Goal: Task Accomplishment & Management: Use online tool/utility

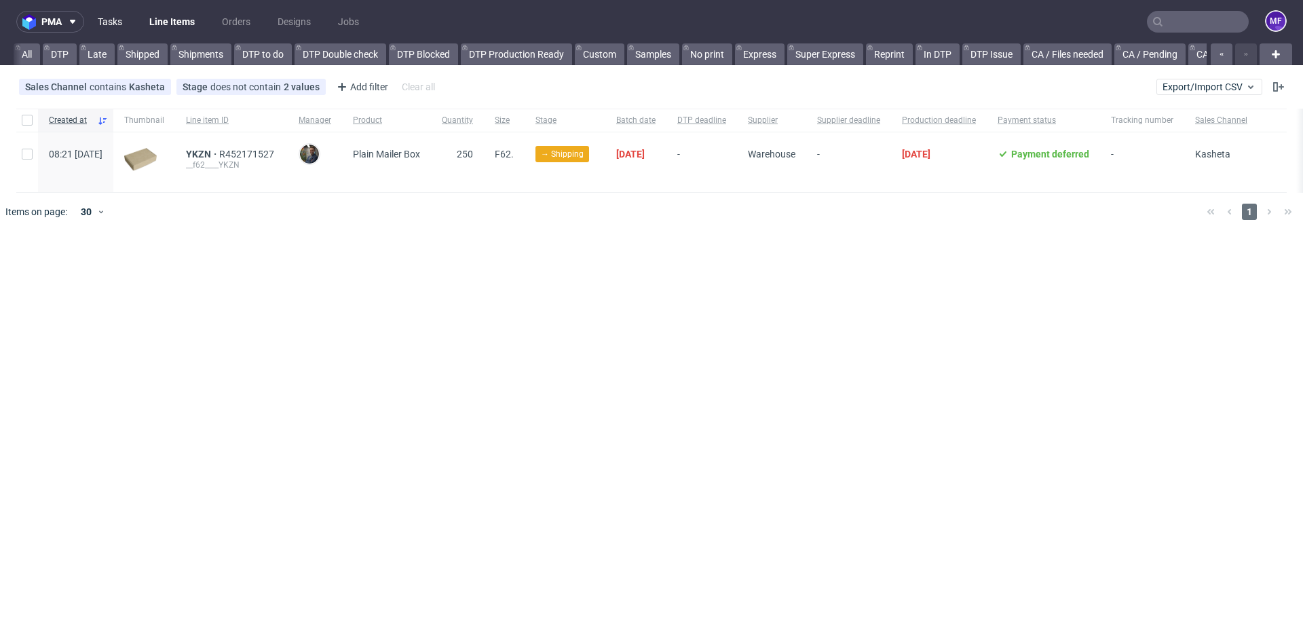
scroll to position [0, 1704]
click at [124, 19] on link "Tasks" at bounding box center [110, 22] width 41 height 22
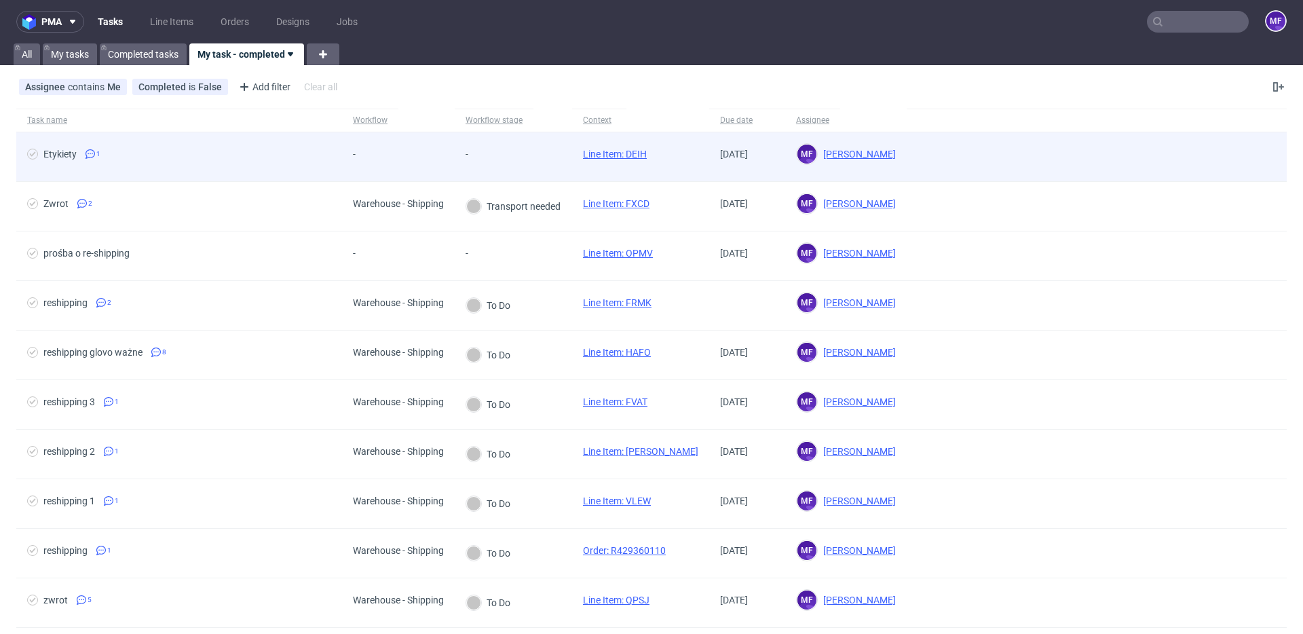
click at [339, 142] on div "Etykiety 1" at bounding box center [179, 156] width 326 height 49
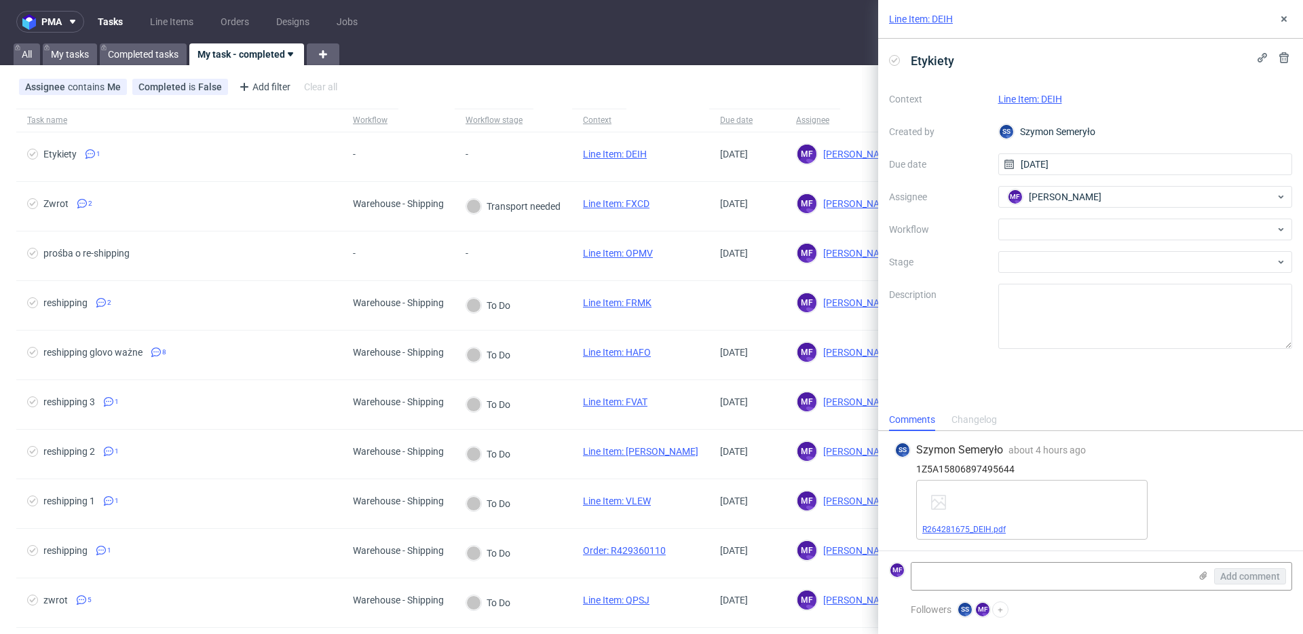
click at [977, 528] on link "R264281675_DEIH.pdf" at bounding box center [963, 530] width 83 height 10
click at [1048, 232] on div at bounding box center [1145, 230] width 295 height 22
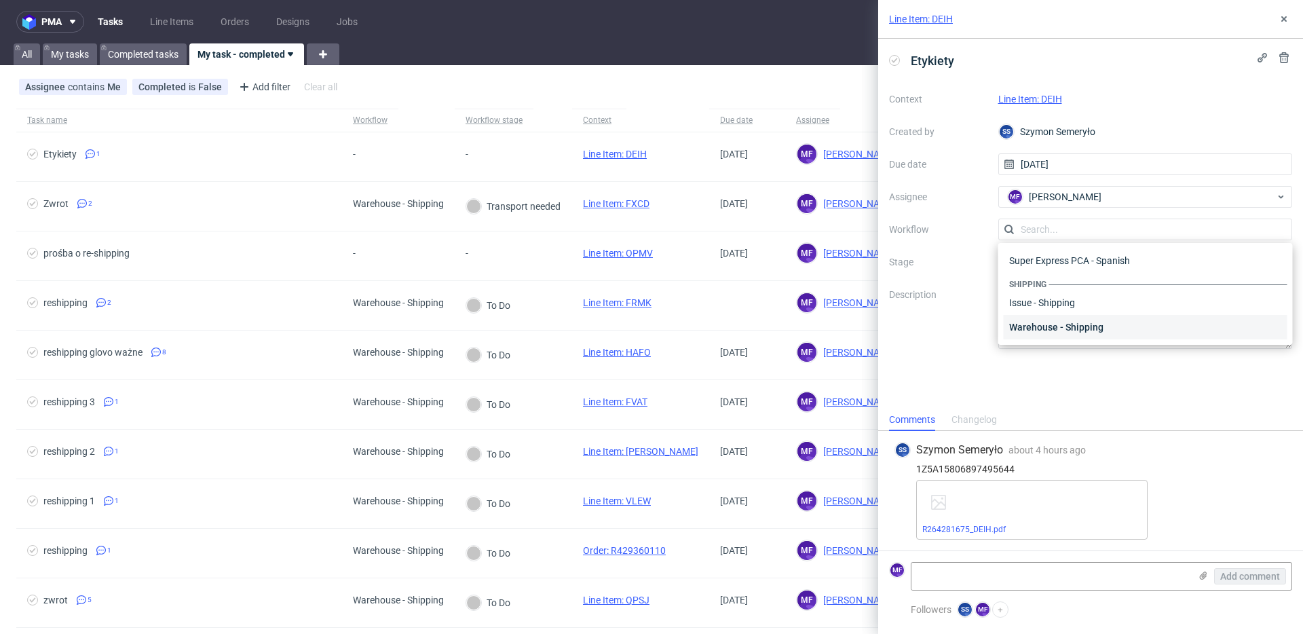
click at [1072, 327] on div "Warehouse - Shipping" at bounding box center [1146, 327] width 284 height 24
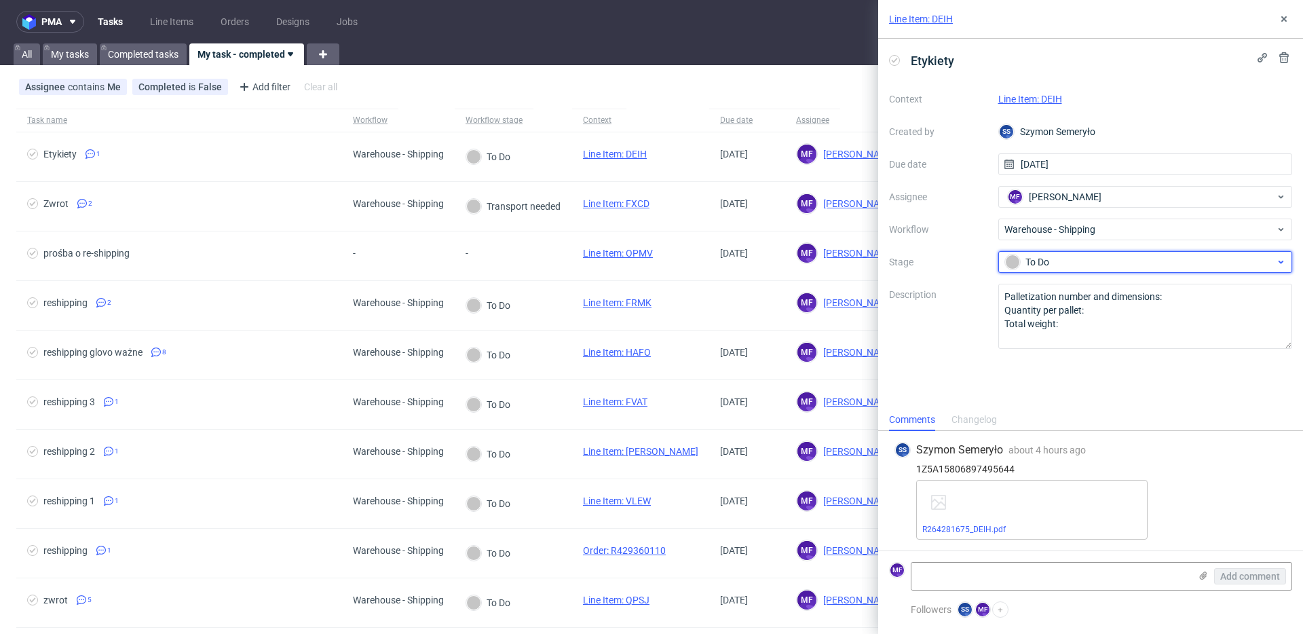
click at [1052, 263] on div "To Do" at bounding box center [1140, 262] width 270 height 15
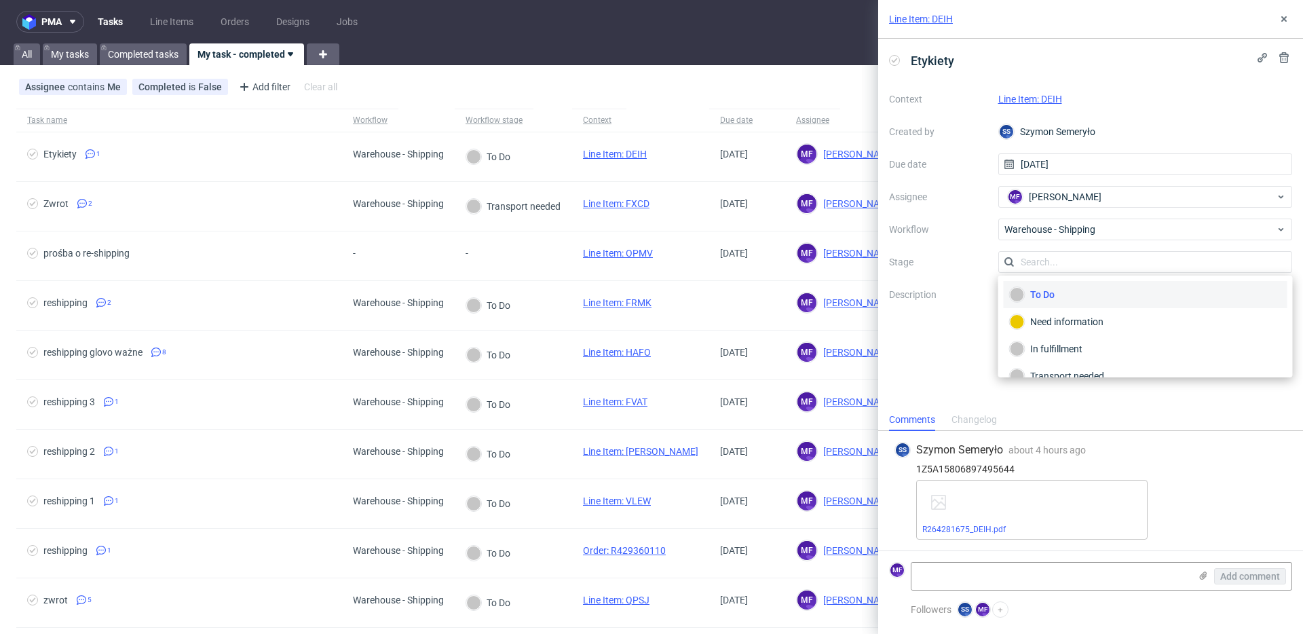
scroll to position [72, 0]
click at [1067, 354] on div "Completed" at bounding box center [1145, 358] width 271 height 15
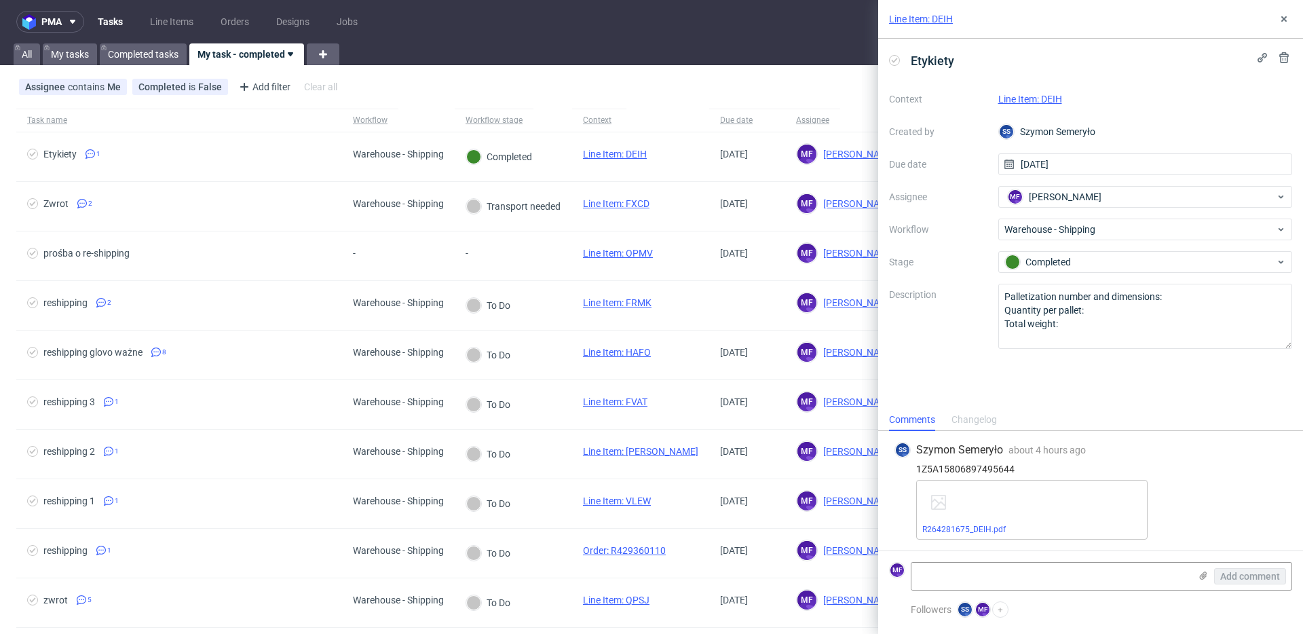
click at [1044, 107] on div "Line Item: DEIH" at bounding box center [1145, 99] width 295 height 16
click at [1045, 103] on link "Line Item: DEIH" at bounding box center [1030, 99] width 64 height 11
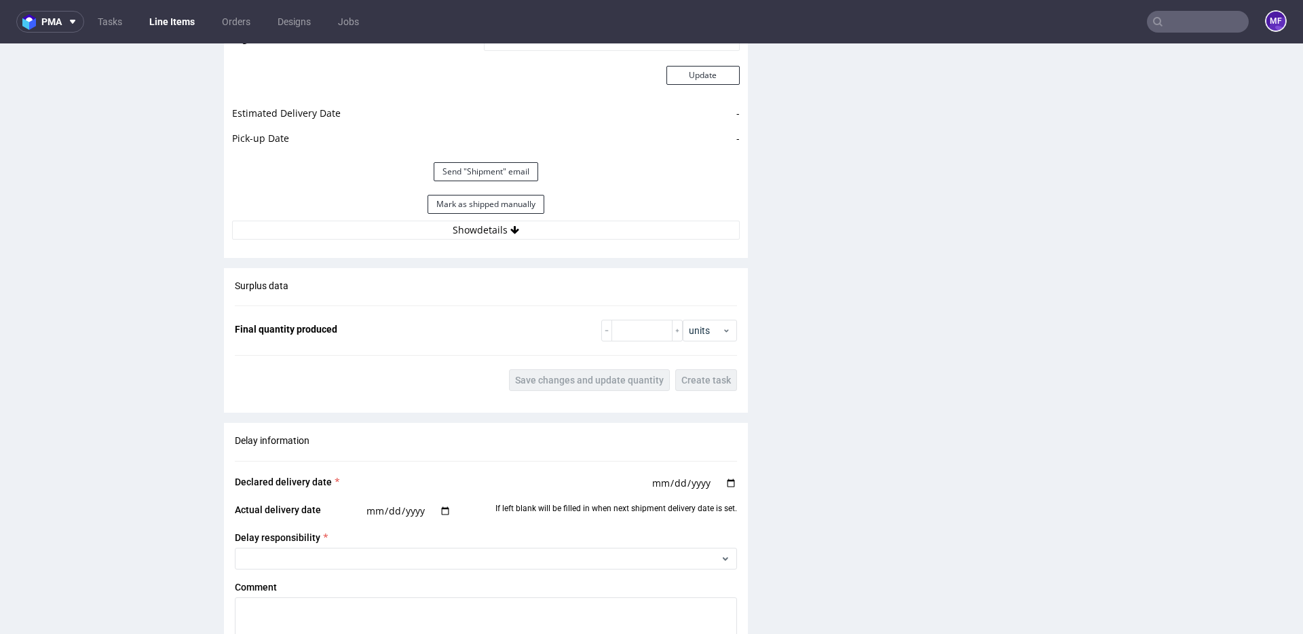
scroll to position [1342, 0]
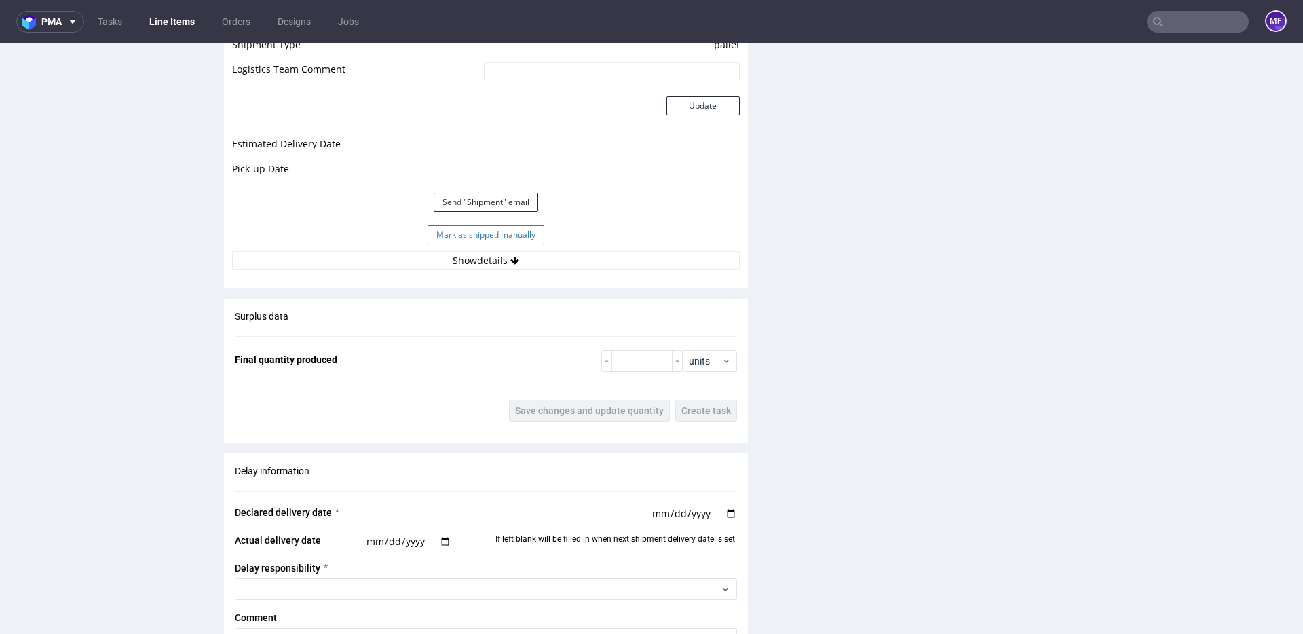
click at [485, 236] on button "Mark as shipped manually" at bounding box center [486, 234] width 117 height 19
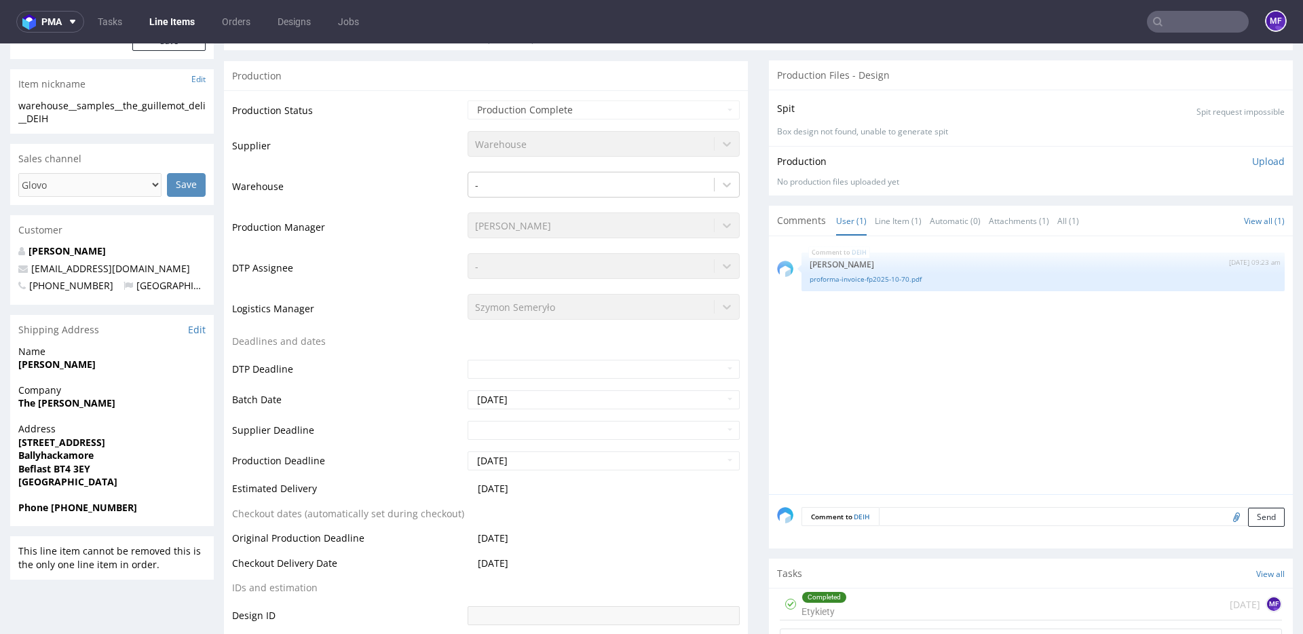
scroll to position [0, 0]
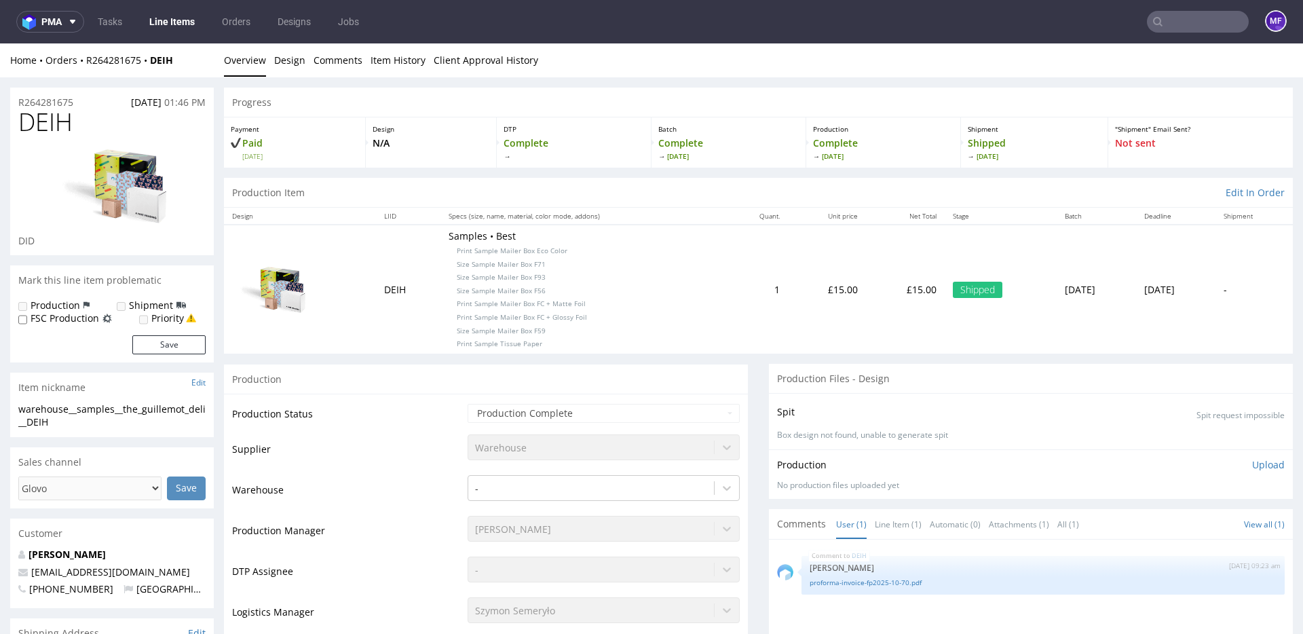
click at [685, 233] on p "Samples • Best Print Sample Mailer Box Eco Color Size Sample Mailer Box F71 Siz…" at bounding box center [583, 288] width 269 height 119
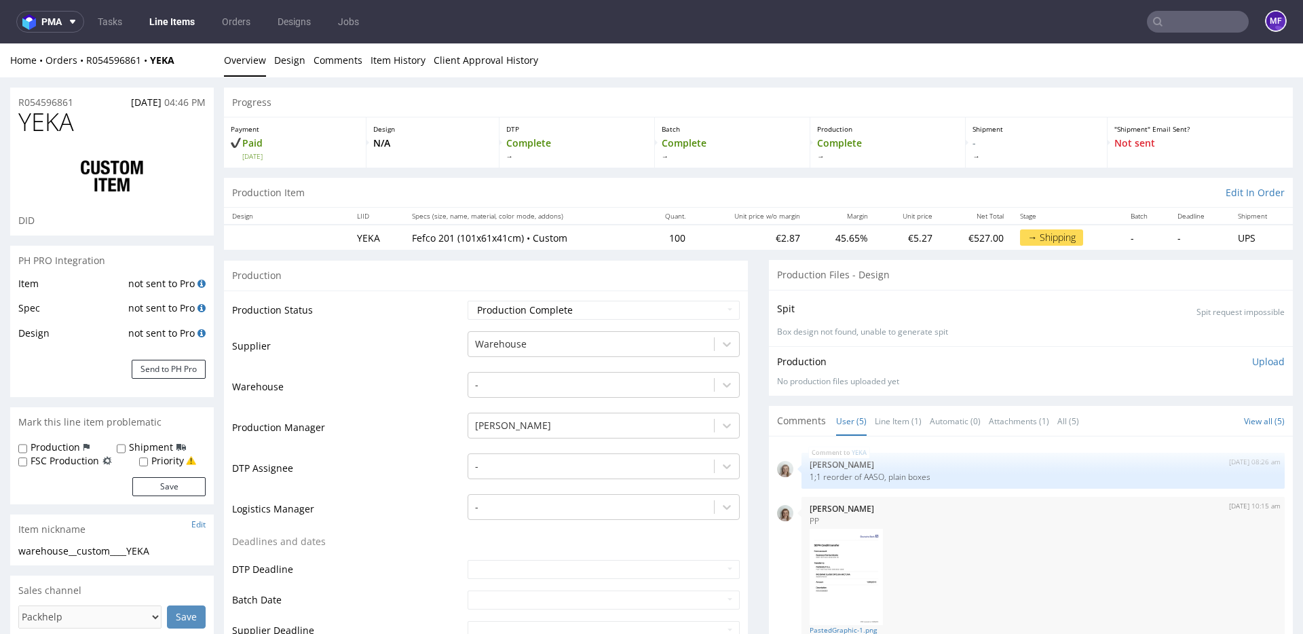
click at [453, 236] on p "Fefco 201 (101x61x41cm) • Custom" at bounding box center [523, 238] width 223 height 14
click at [508, 280] on div "Production" at bounding box center [486, 275] width 524 height 31
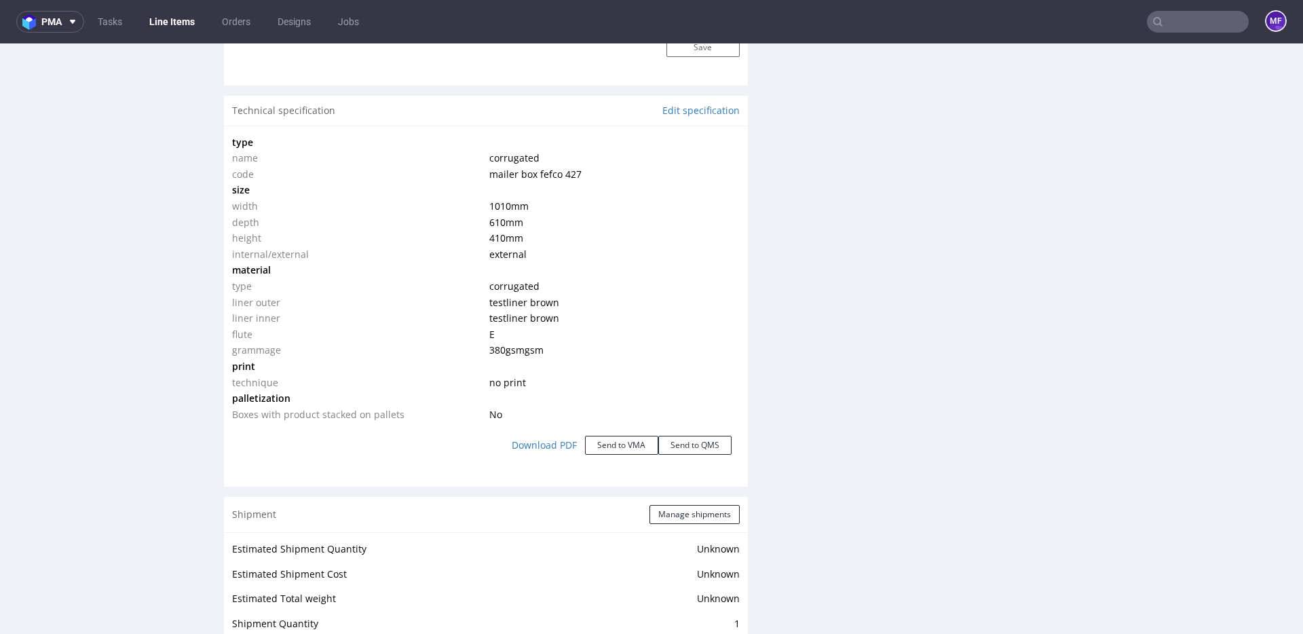
scroll to position [1211, 0]
click at [757, 384] on div "Progress Payment Paid Tue 07 Oct Design N/A DTP Complete Batch Complete Product…" at bounding box center [758, 265] width 1069 height 2779
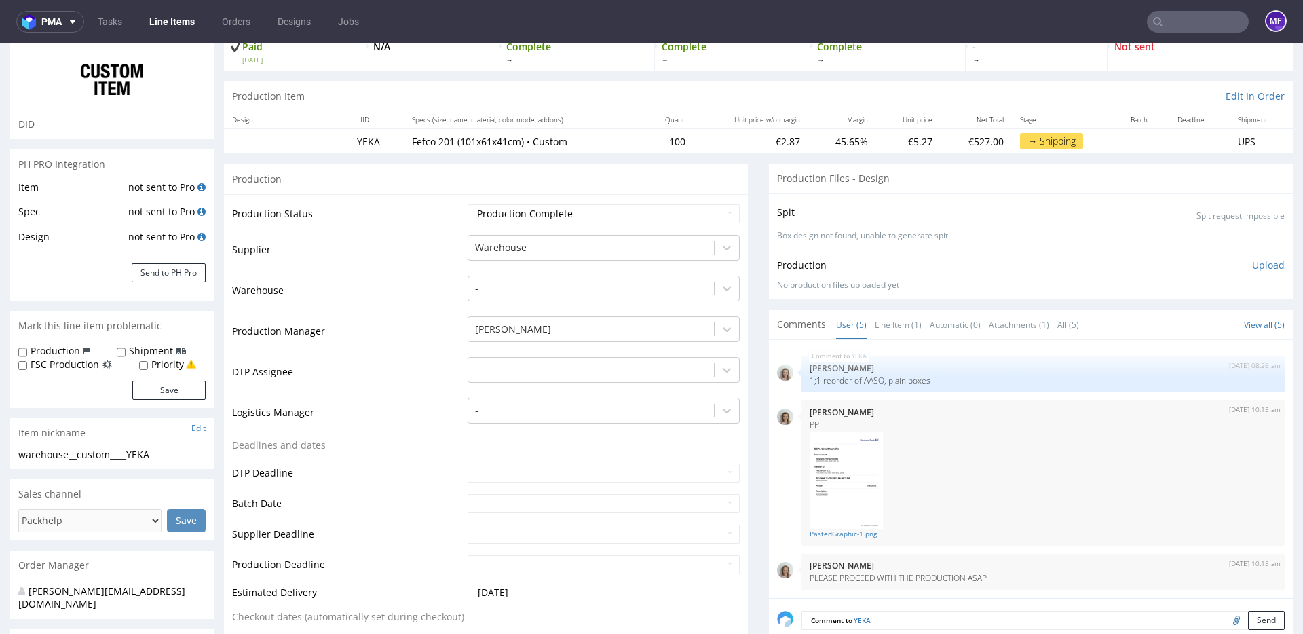
scroll to position [0, 0]
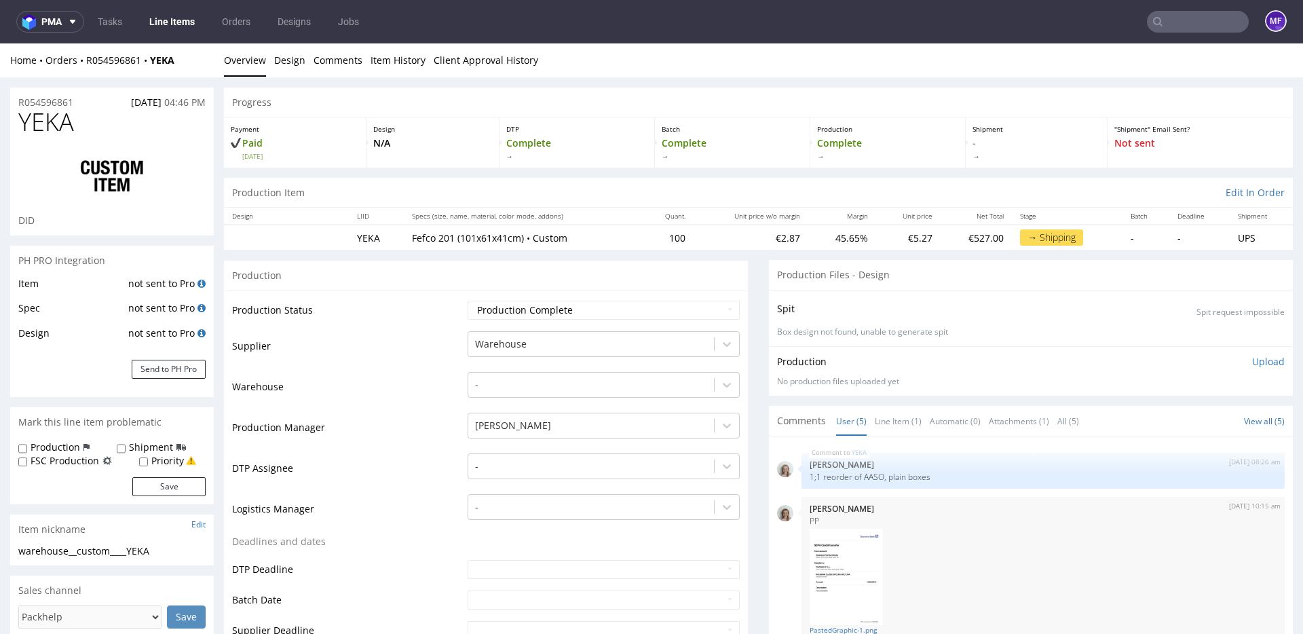
click at [413, 297] on div "Production Status Waiting for Artwork Waiting for Diecut Waiting for Mockup Wai…" at bounding box center [486, 607] width 524 height 635
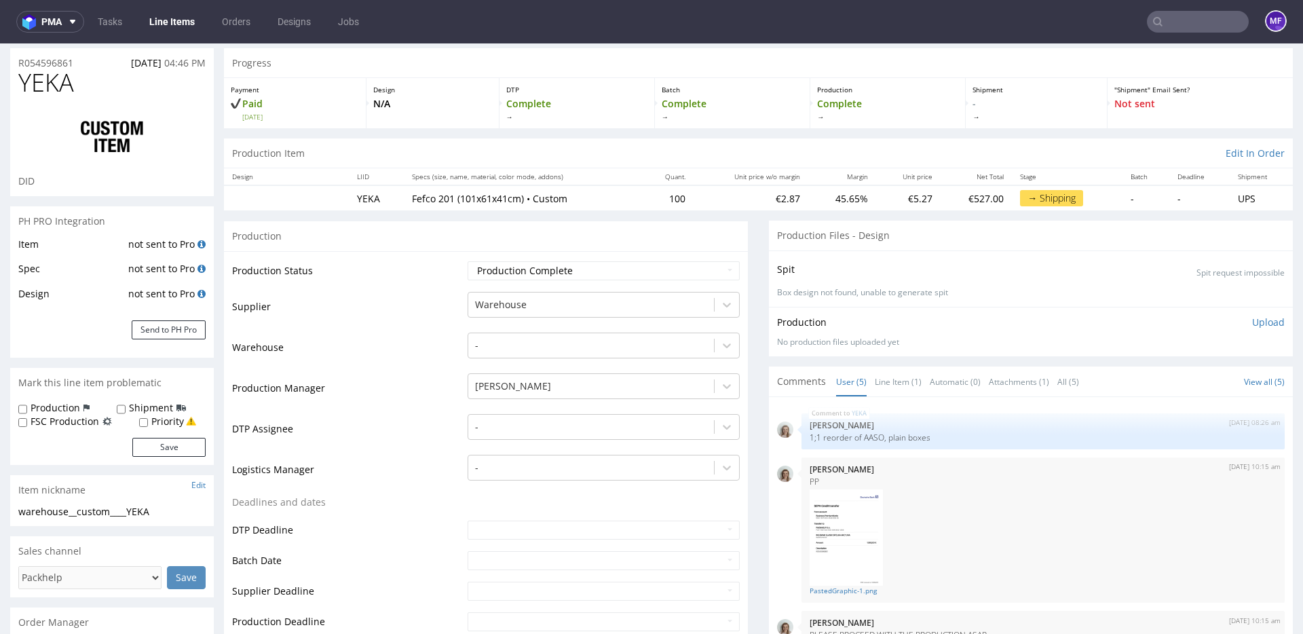
scroll to position [40, 0]
click at [597, 154] on div "Production Item Edit In Order" at bounding box center [758, 153] width 1069 height 30
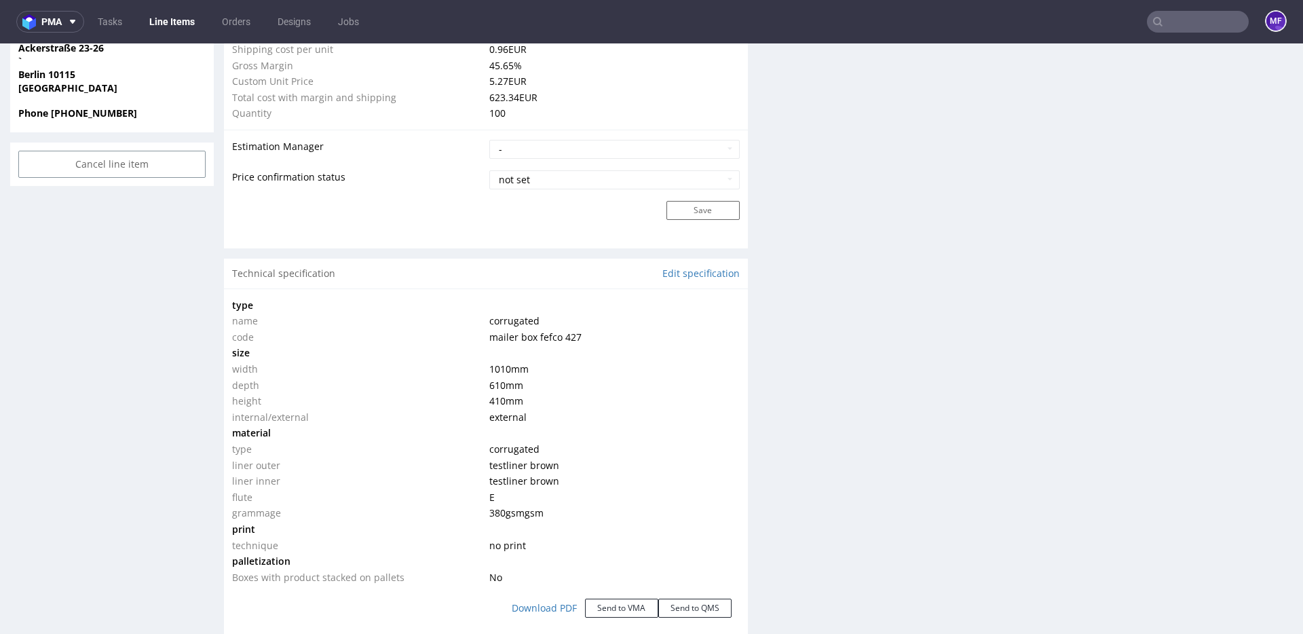
scroll to position [0, 0]
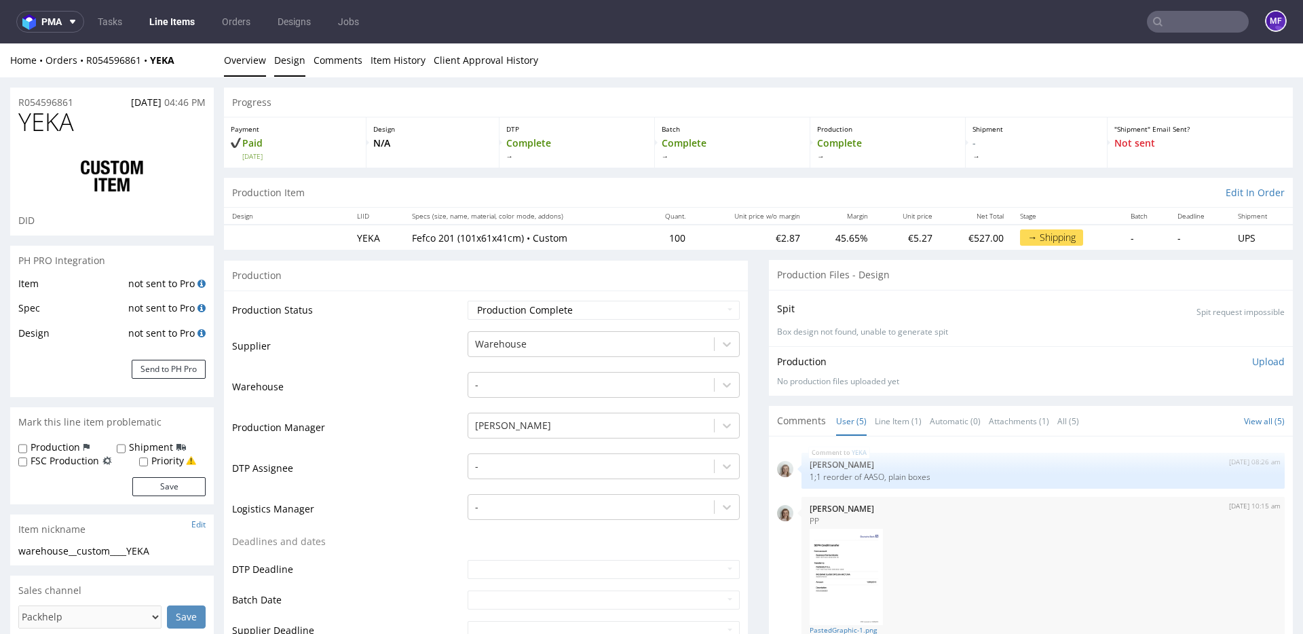
click at [291, 64] on link "Design" at bounding box center [289, 59] width 31 height 33
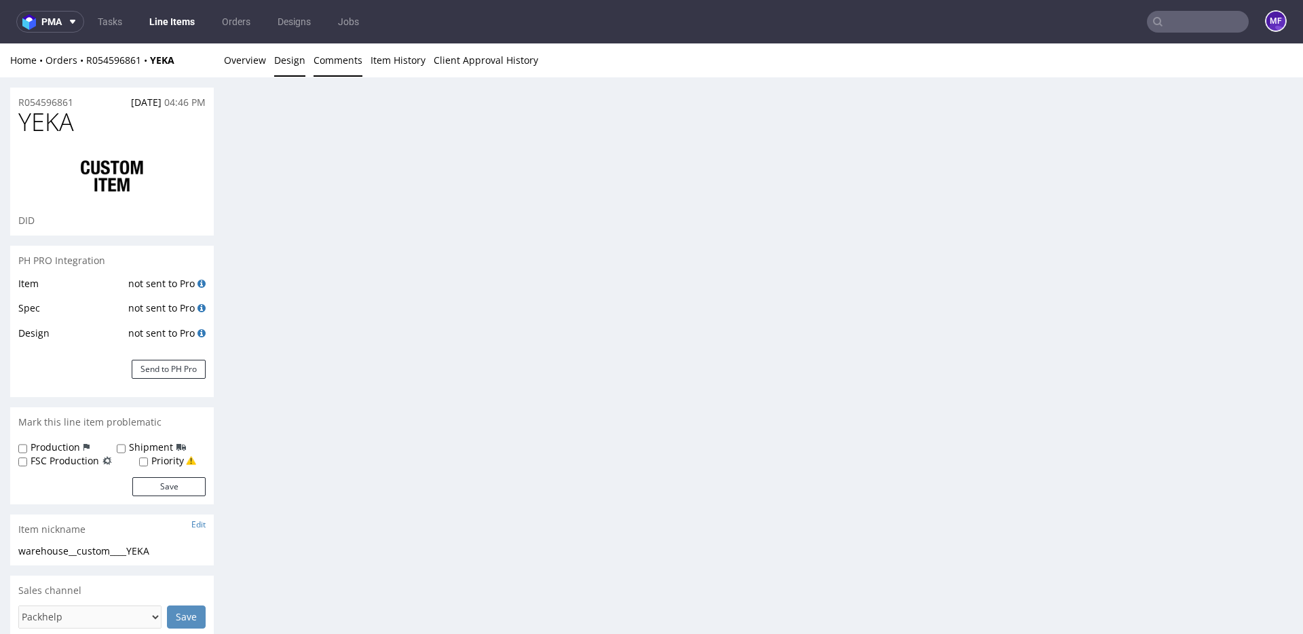
click at [342, 64] on link "Comments" at bounding box center [338, 59] width 49 height 33
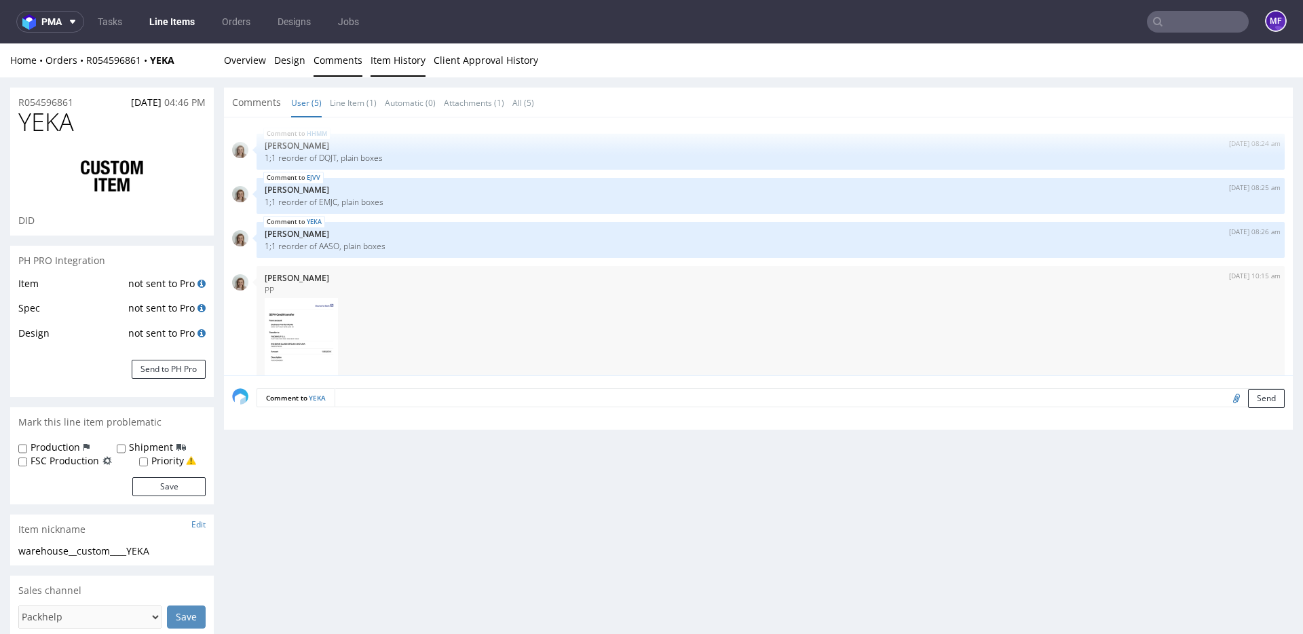
click at [390, 62] on link "Item History" at bounding box center [398, 59] width 55 height 33
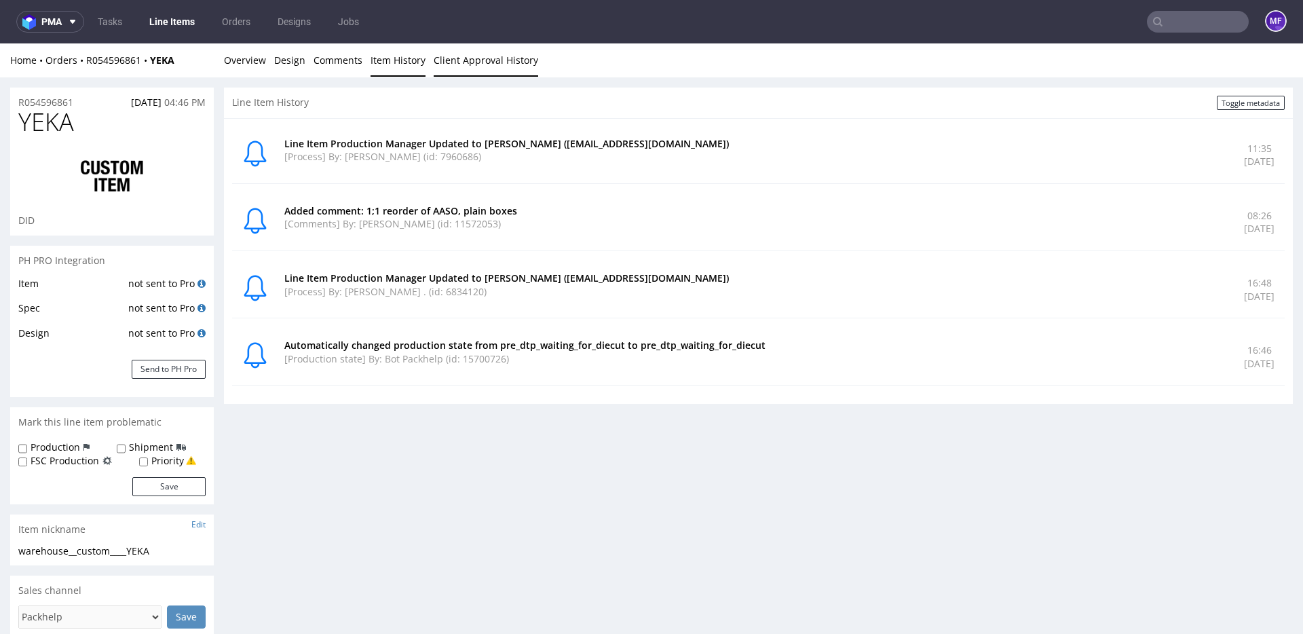
click at [456, 66] on link "Client Approval History" at bounding box center [486, 59] width 105 height 33
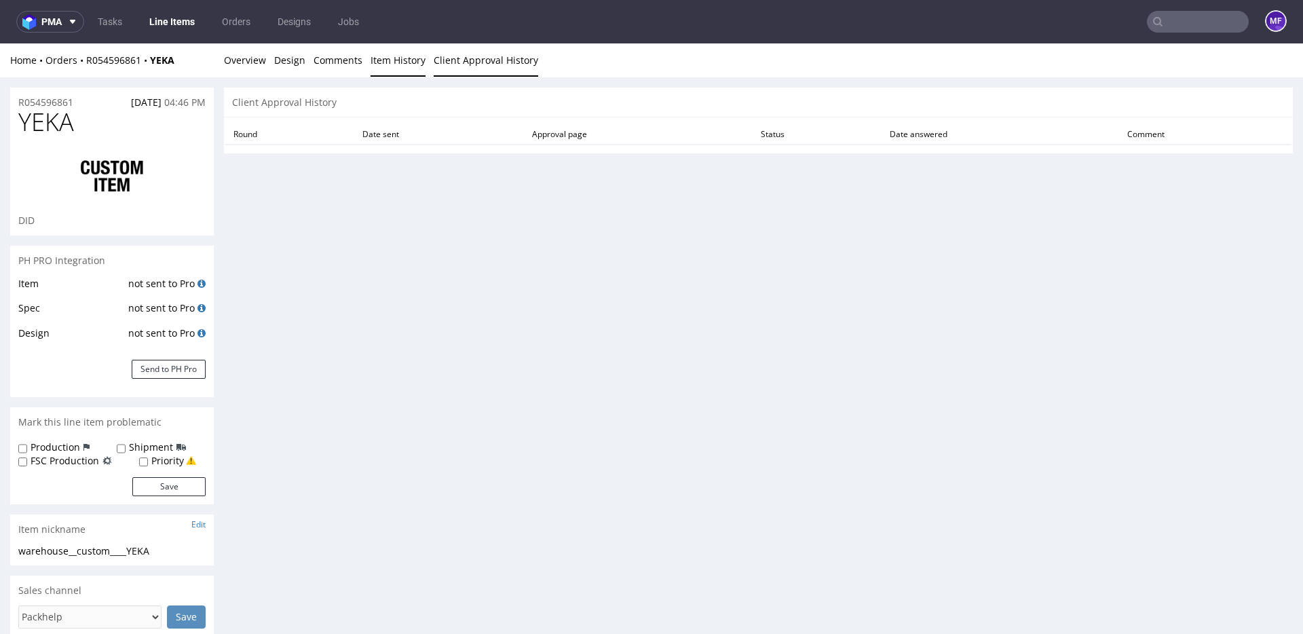
click at [374, 64] on link "Item History" at bounding box center [398, 59] width 55 height 33
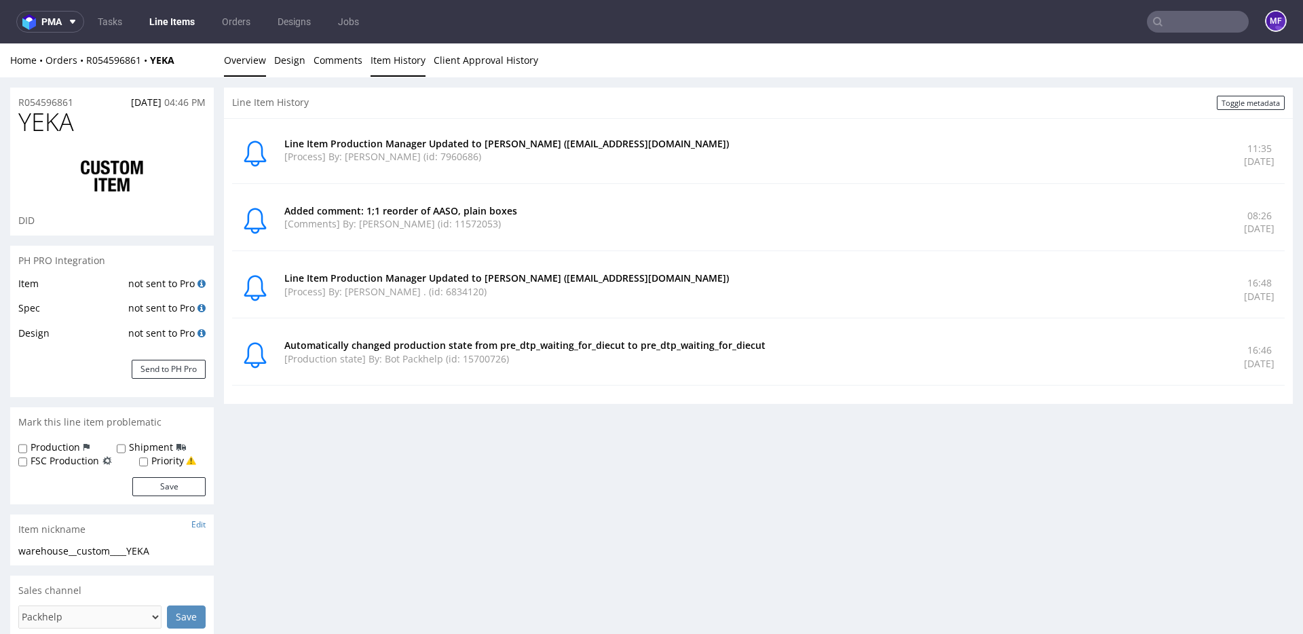
click at [256, 59] on link "Overview" at bounding box center [245, 59] width 42 height 33
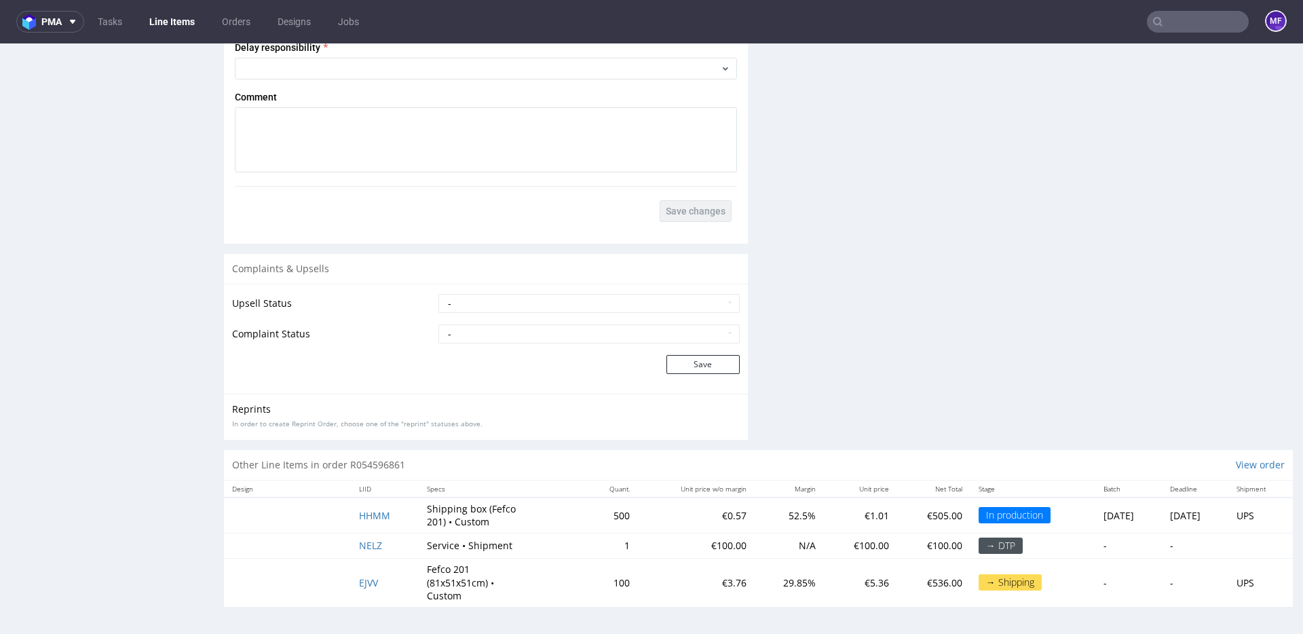
scroll to position [3, 0]
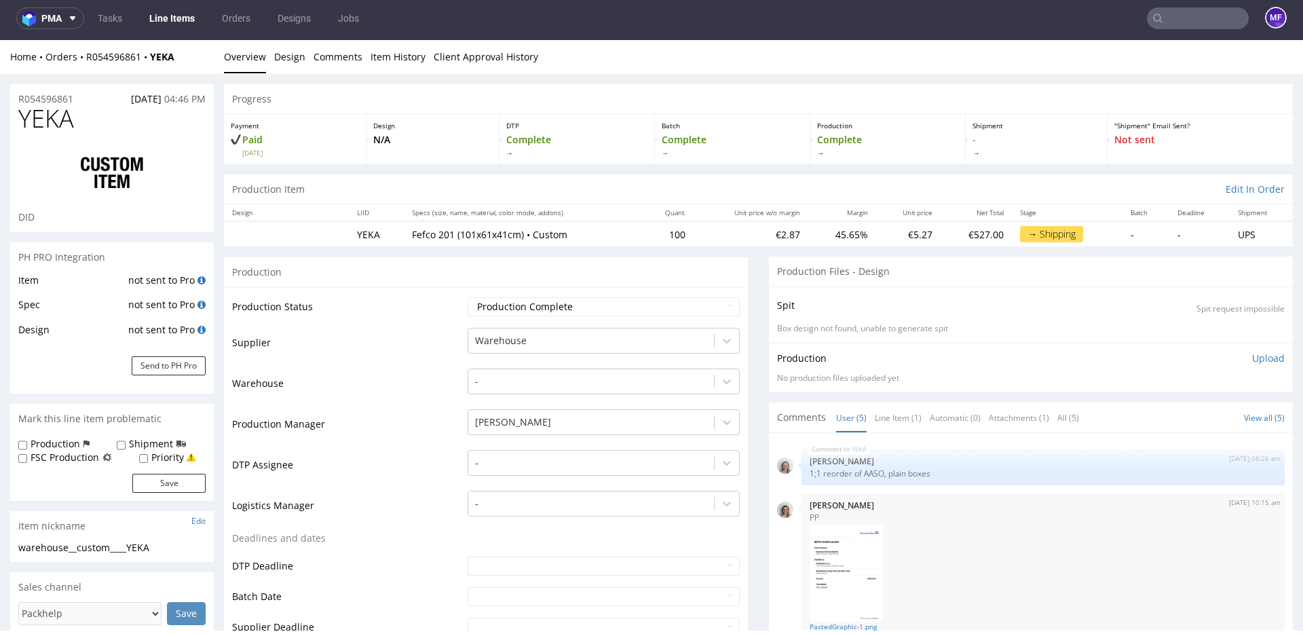
scroll to position [0, 0]
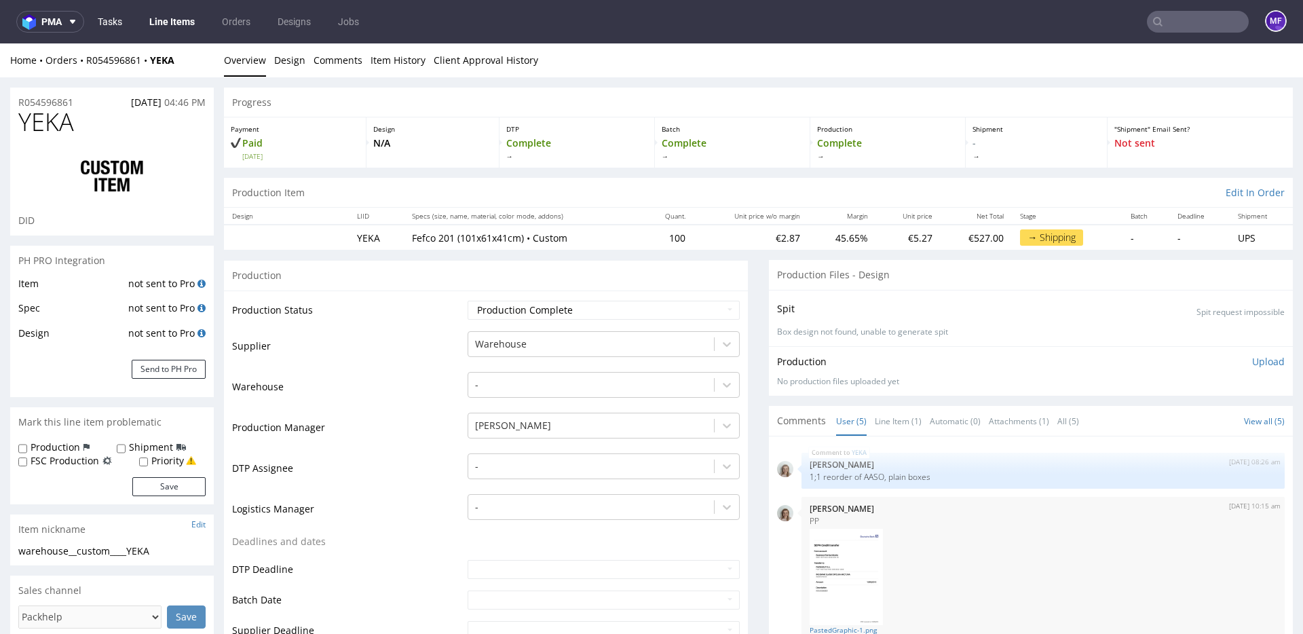
click at [115, 22] on link "Tasks" at bounding box center [110, 22] width 41 height 22
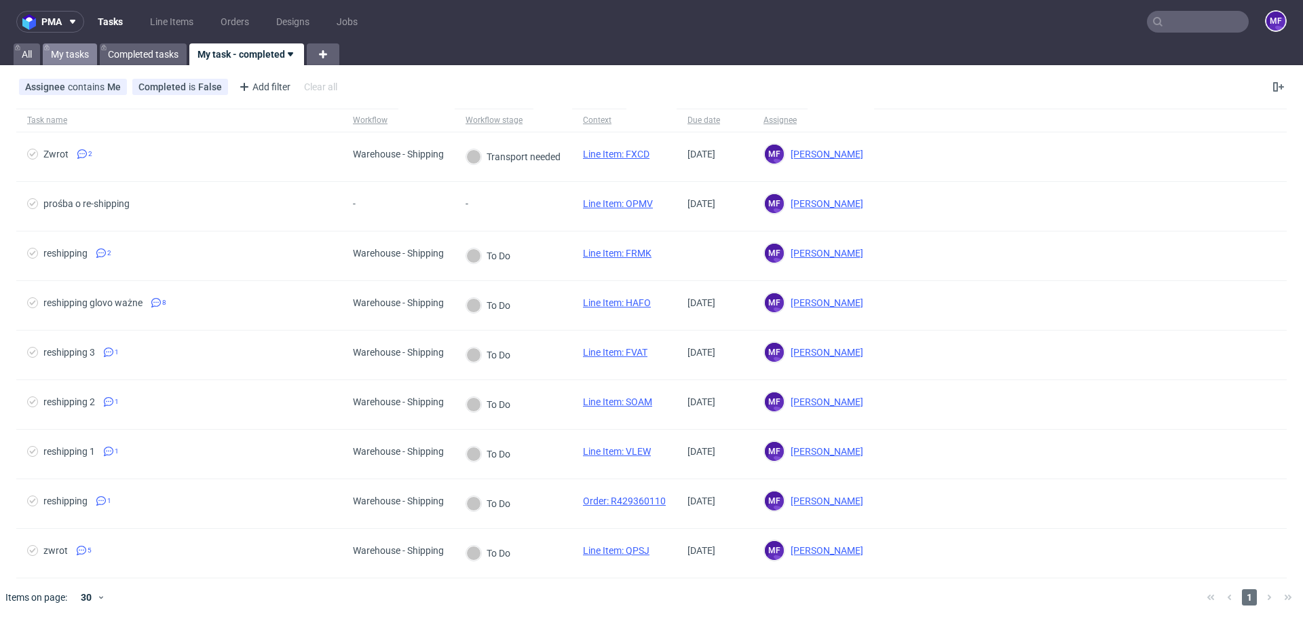
click at [72, 56] on link "My tasks" at bounding box center [70, 54] width 54 height 22
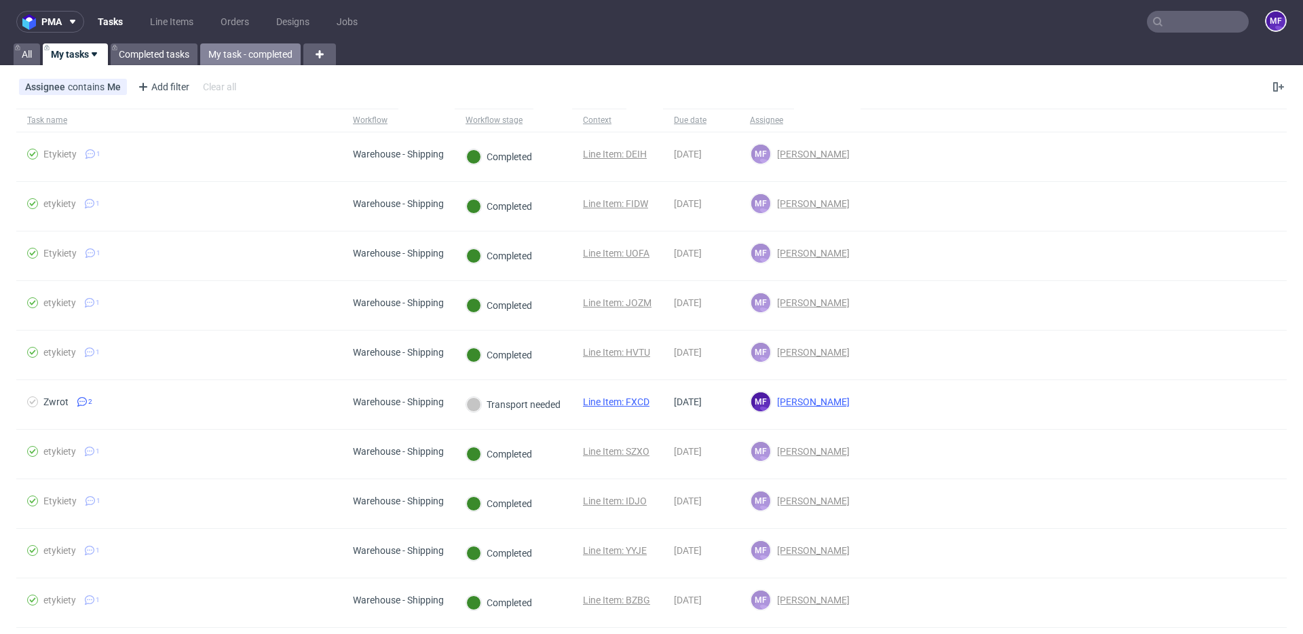
click at [238, 53] on link "My task - completed" at bounding box center [250, 54] width 100 height 22
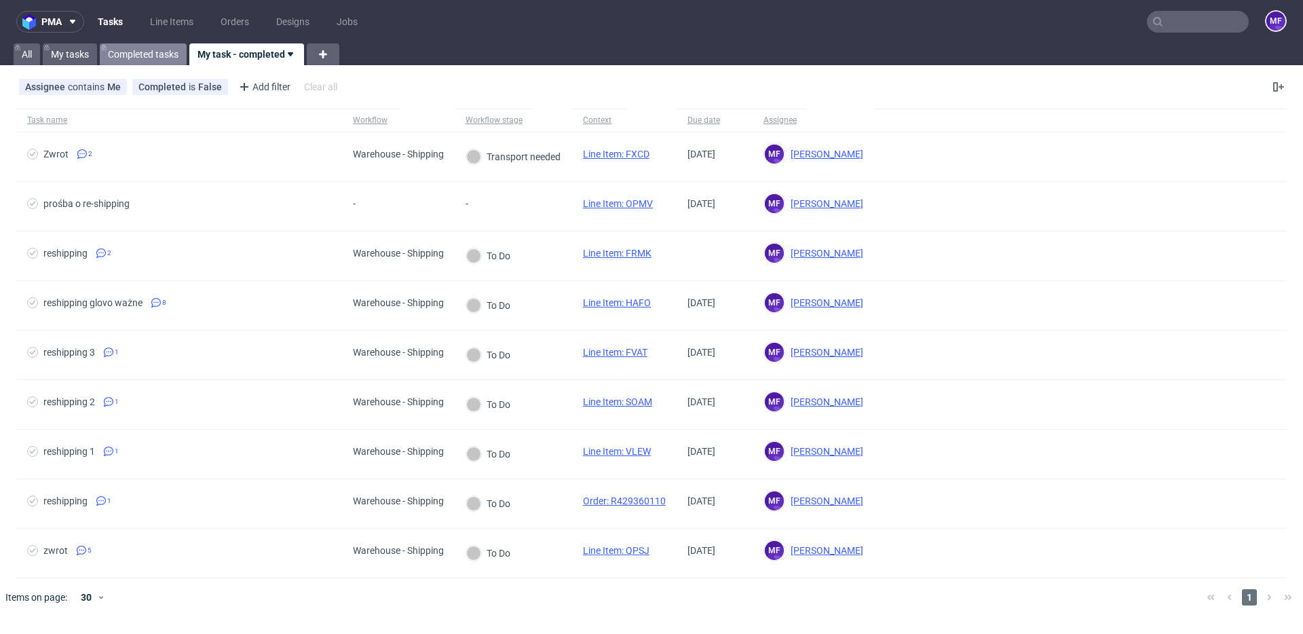
click at [146, 53] on link "Completed tasks" at bounding box center [143, 54] width 87 height 22
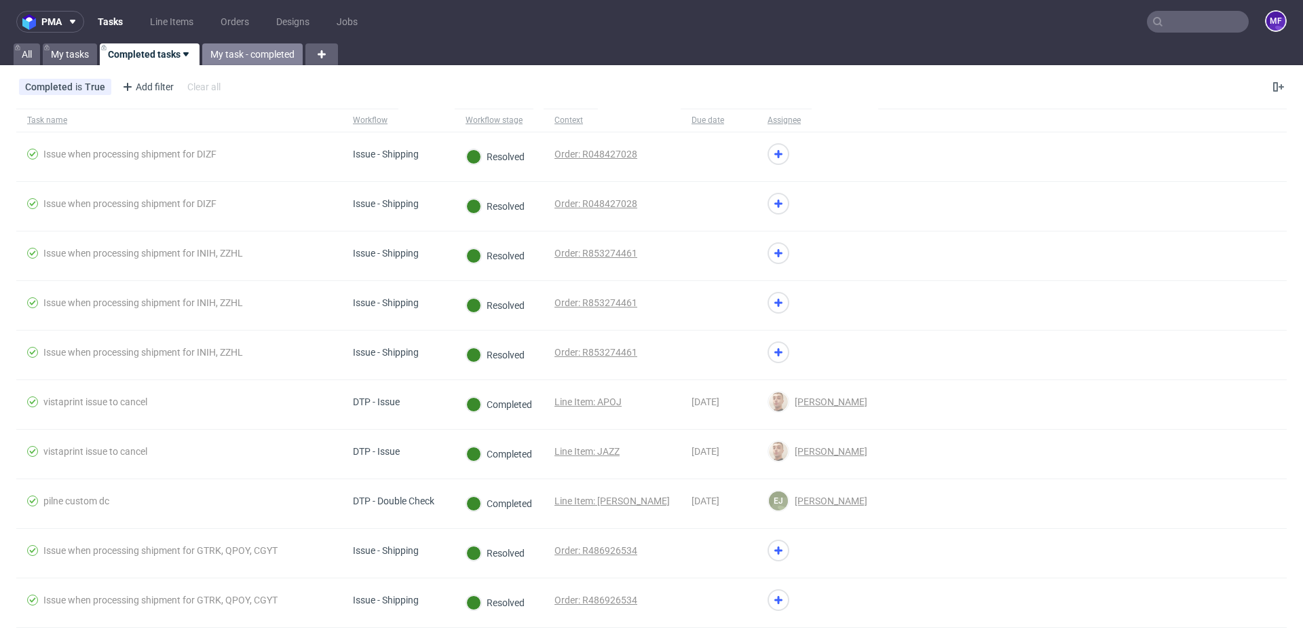
click at [227, 57] on link "My task - completed" at bounding box center [252, 54] width 100 height 22
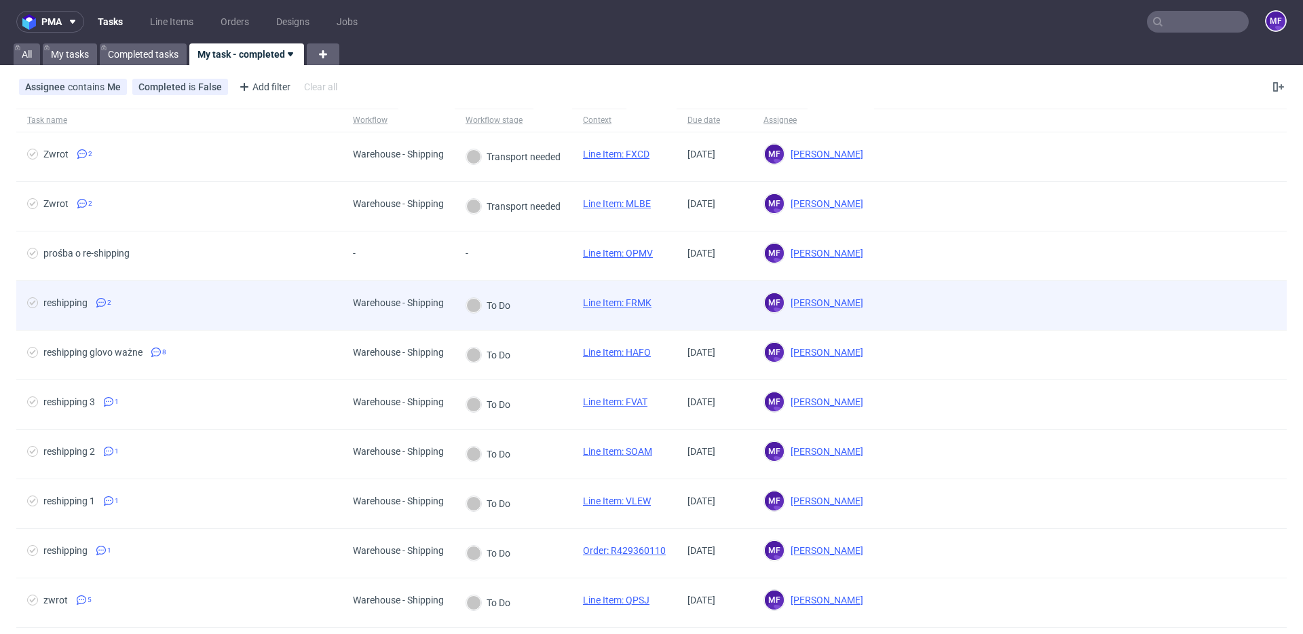
scroll to position [37, 0]
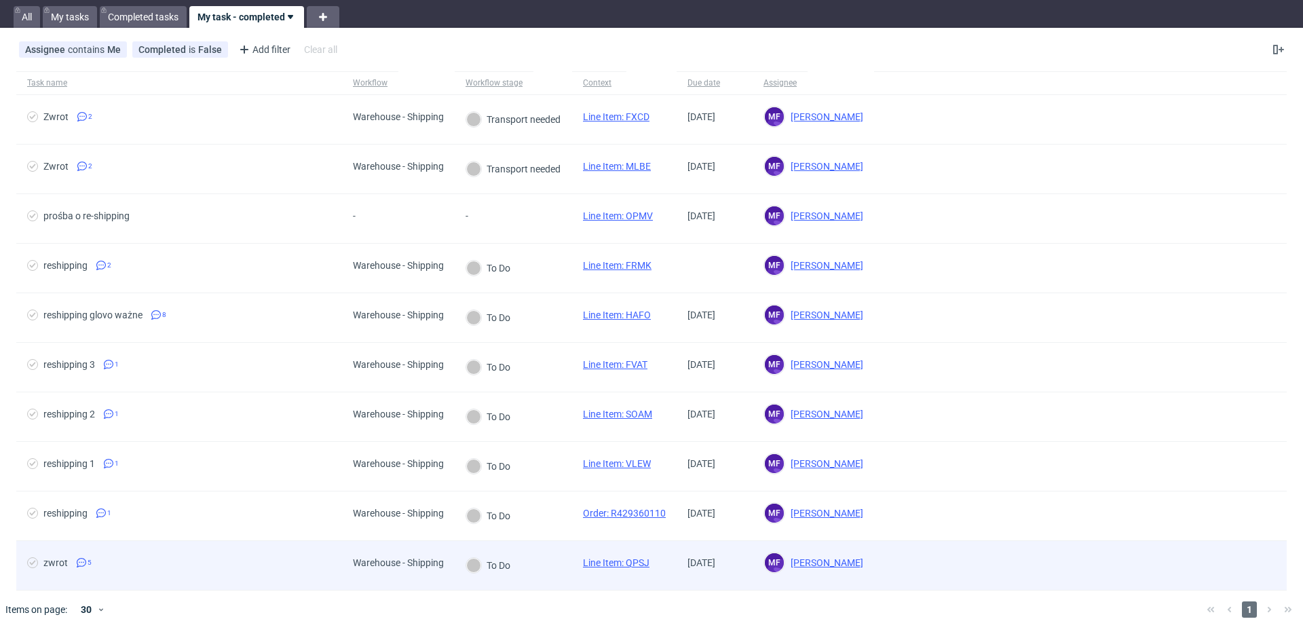
click at [535, 580] on div "To Do" at bounding box center [513, 566] width 117 height 50
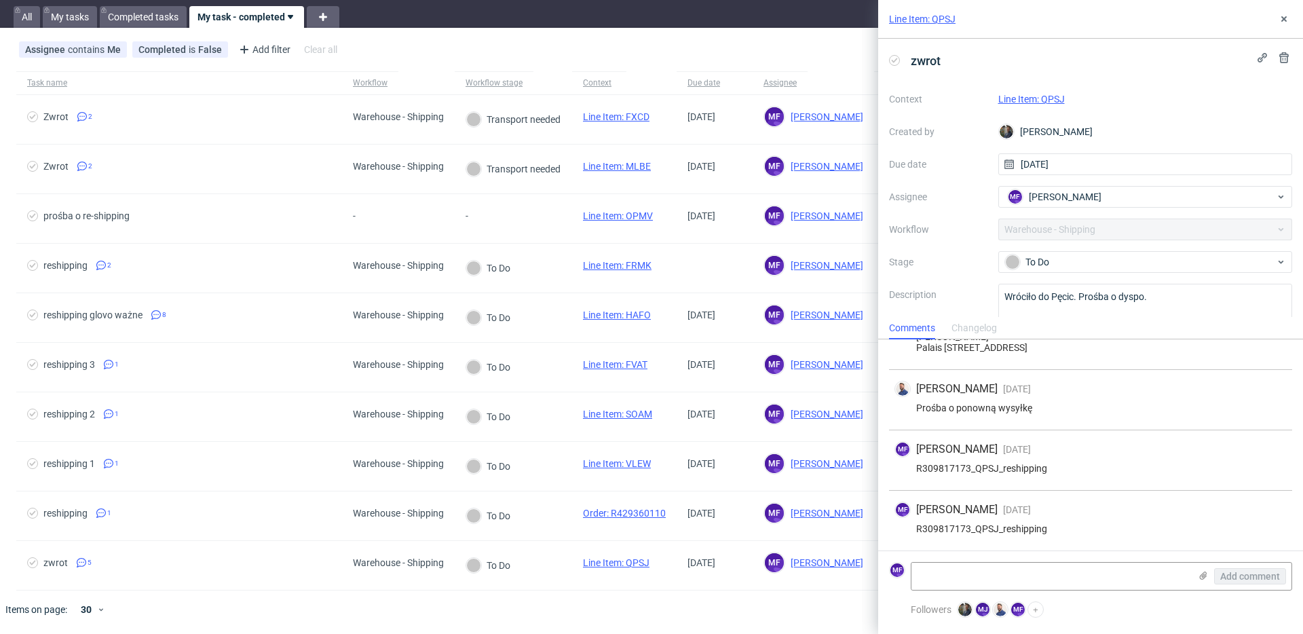
scroll to position [166, 0]
click at [1024, 571] on textarea at bounding box center [1050, 576] width 278 height 27
paste textarea "1Z5A15806895106424"
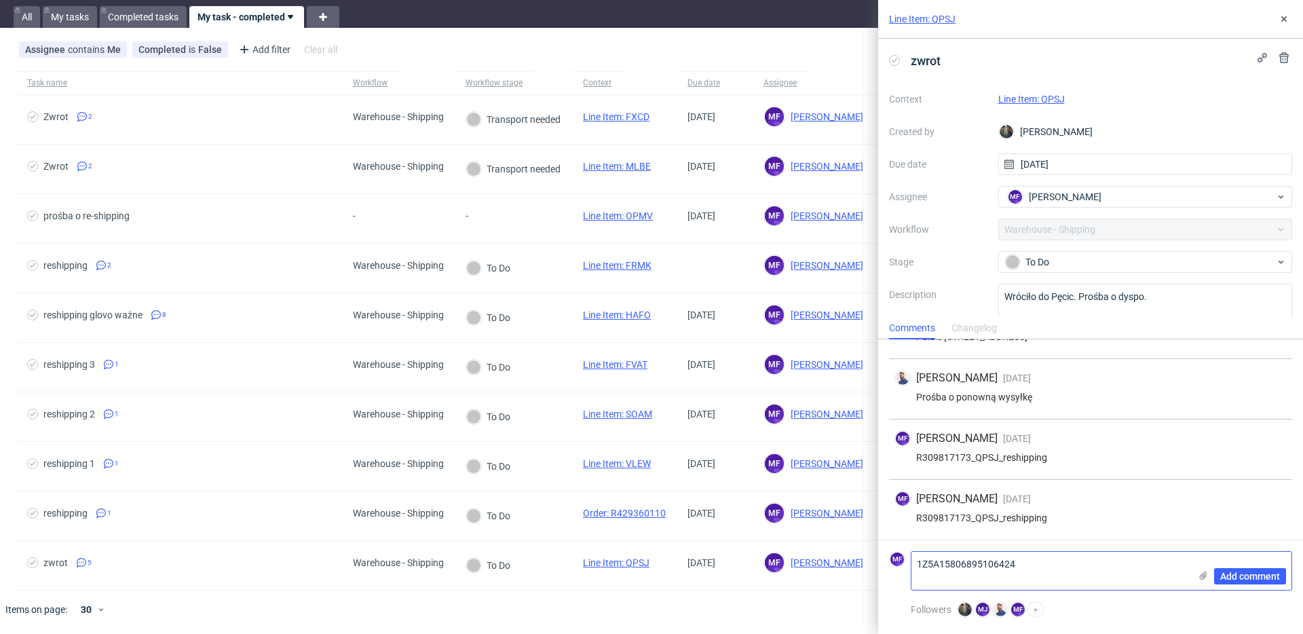
scroll to position [0, 0]
click at [983, 567] on textarea "1Z5A15806895106424" at bounding box center [1050, 571] width 278 height 38
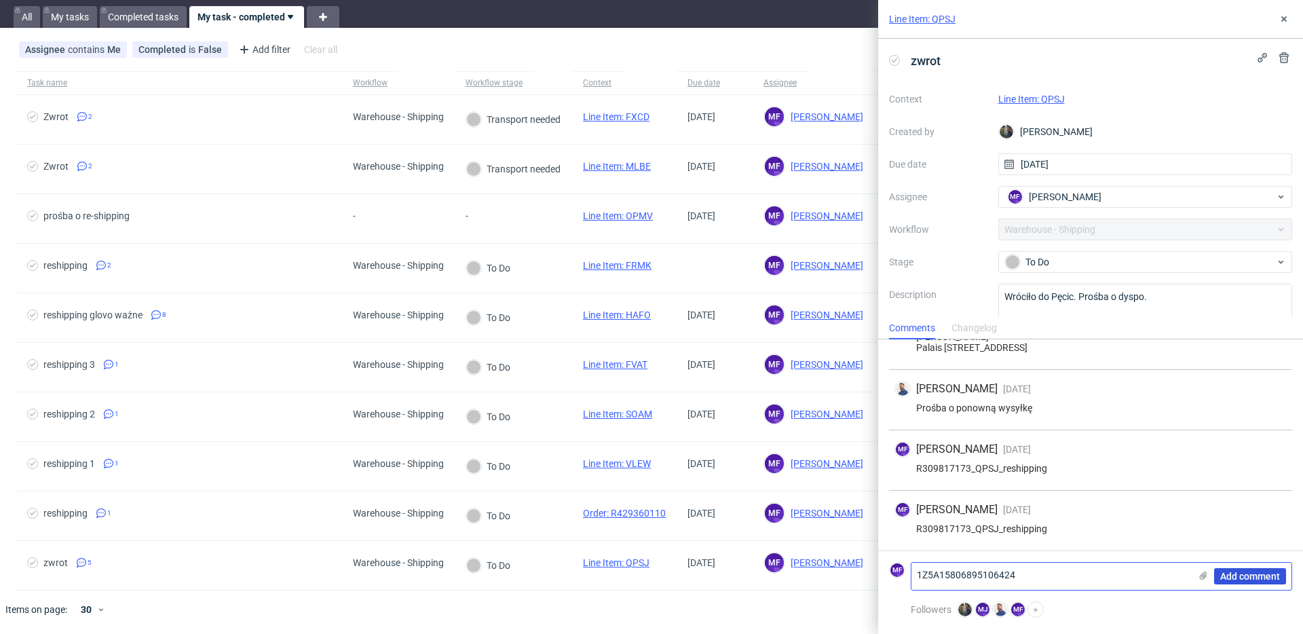
type textarea "1Z5A15806895106424"
click at [1240, 571] on span "Add comment" at bounding box center [1250, 576] width 60 height 10
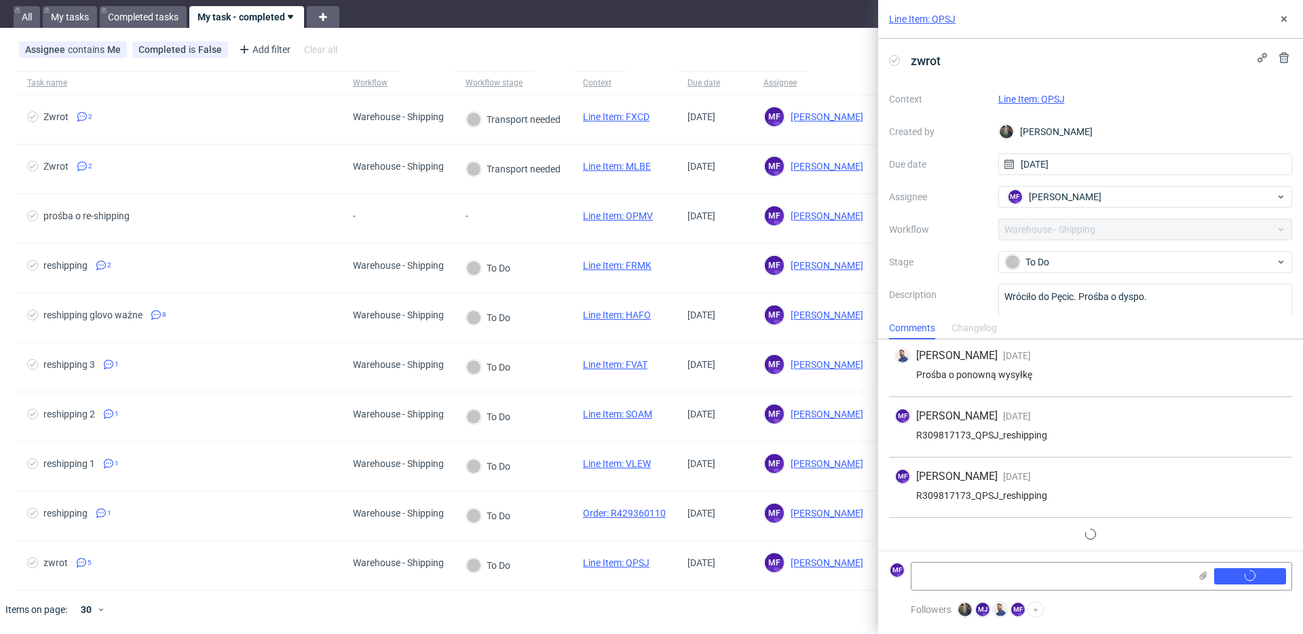
scroll to position [227, 0]
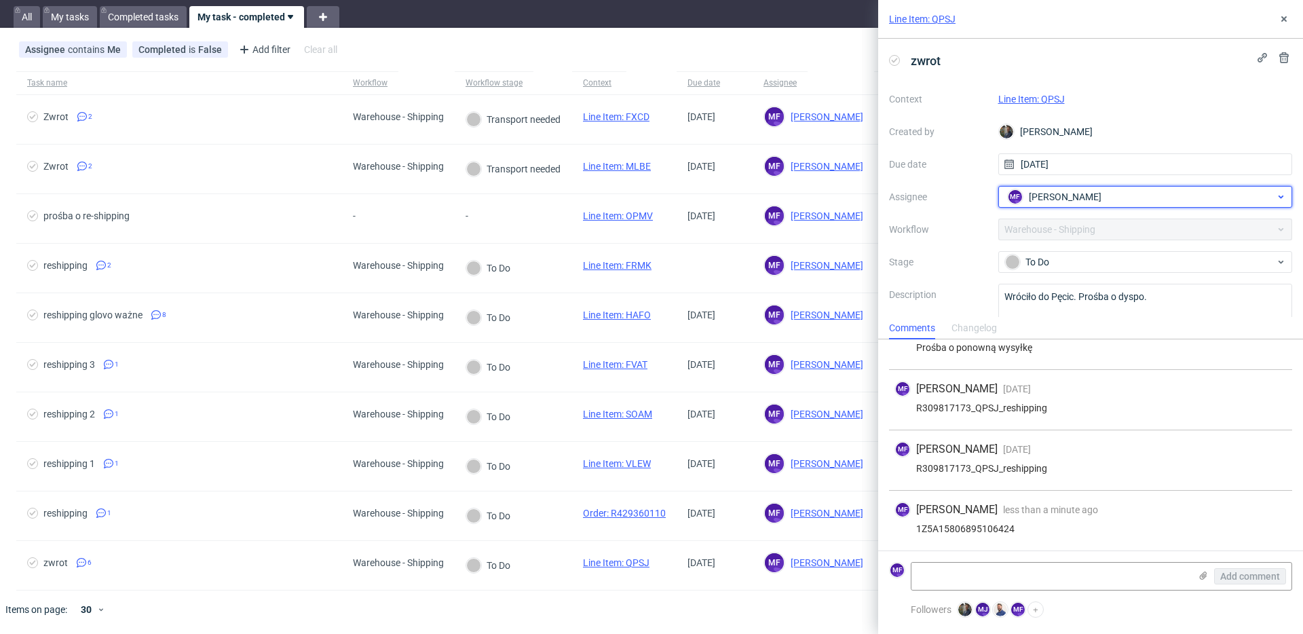
click at [1099, 200] on span "[PERSON_NAME]" at bounding box center [1065, 197] width 73 height 14
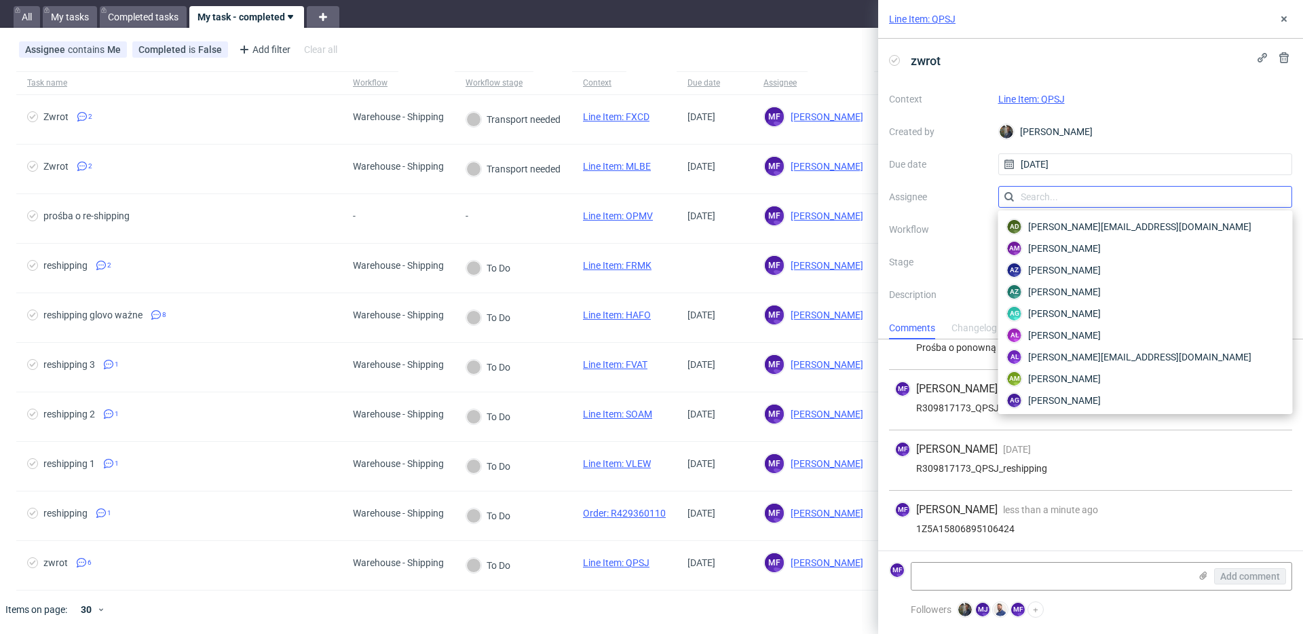
scroll to position [2412, 0]
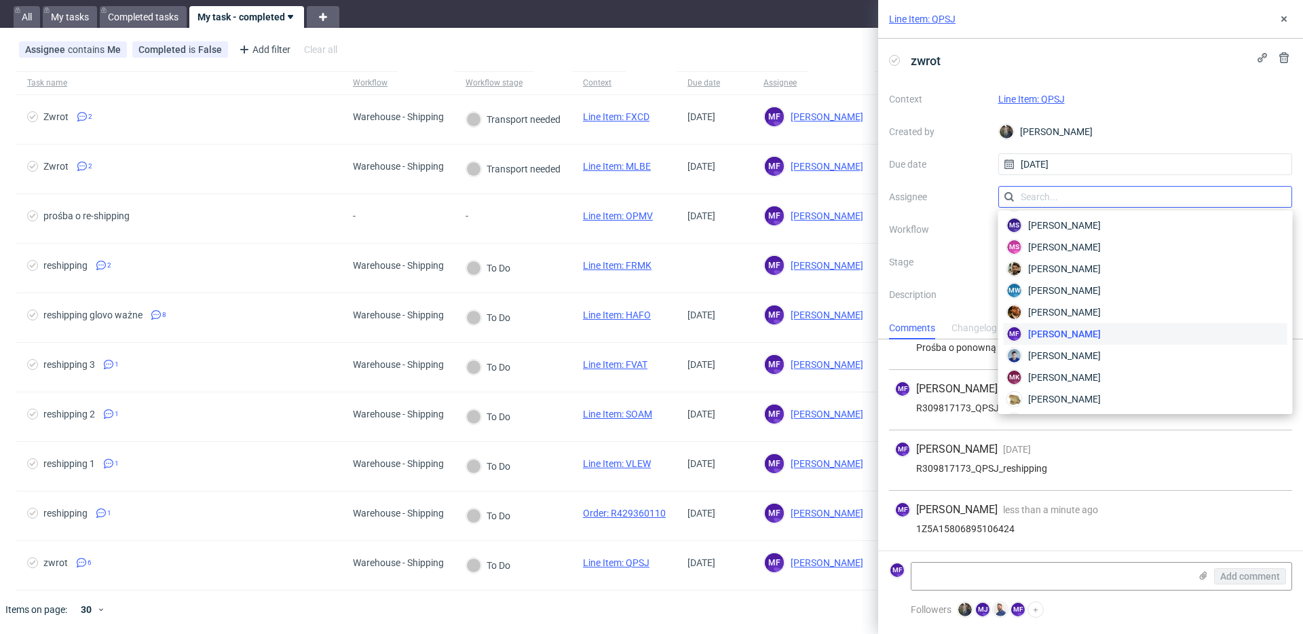
click at [1099, 200] on input "text" at bounding box center [1145, 197] width 295 height 22
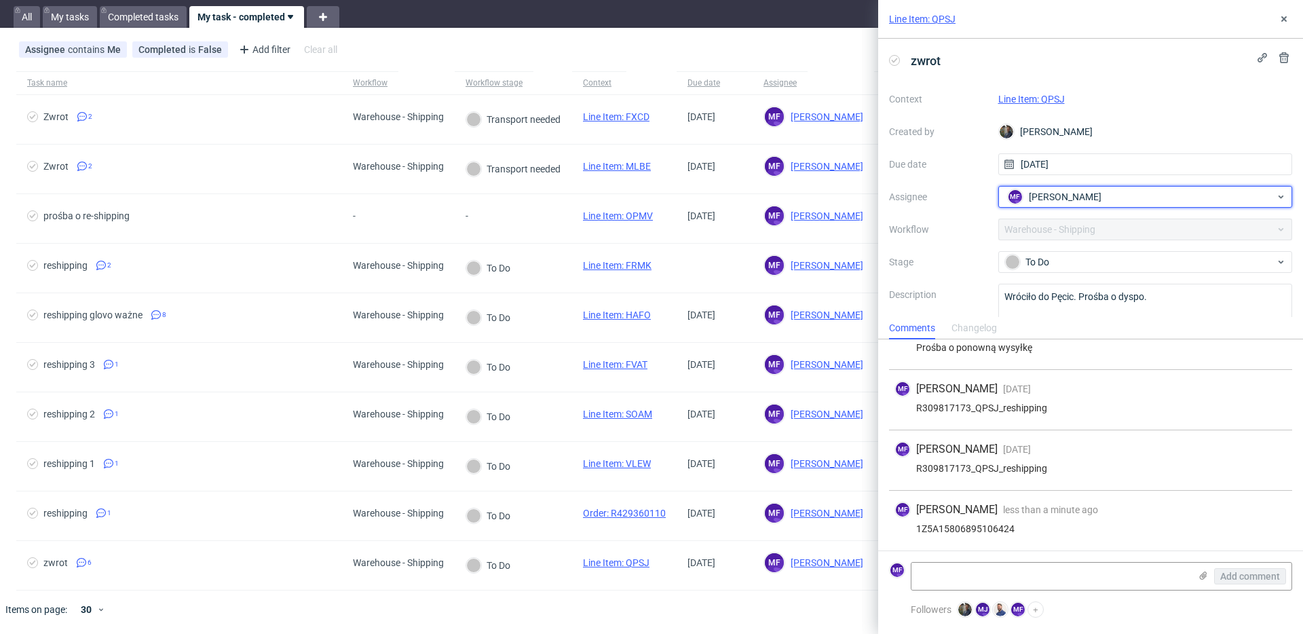
click at [1099, 200] on span "[PERSON_NAME]" at bounding box center [1065, 197] width 73 height 14
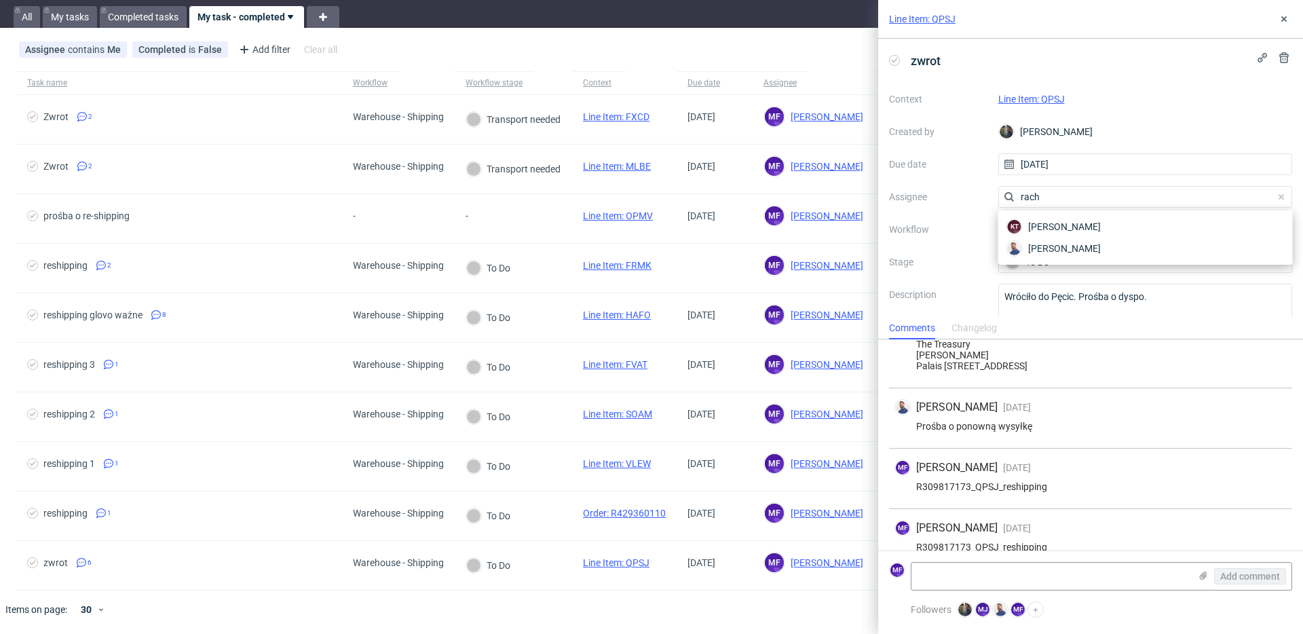
scroll to position [0, 0]
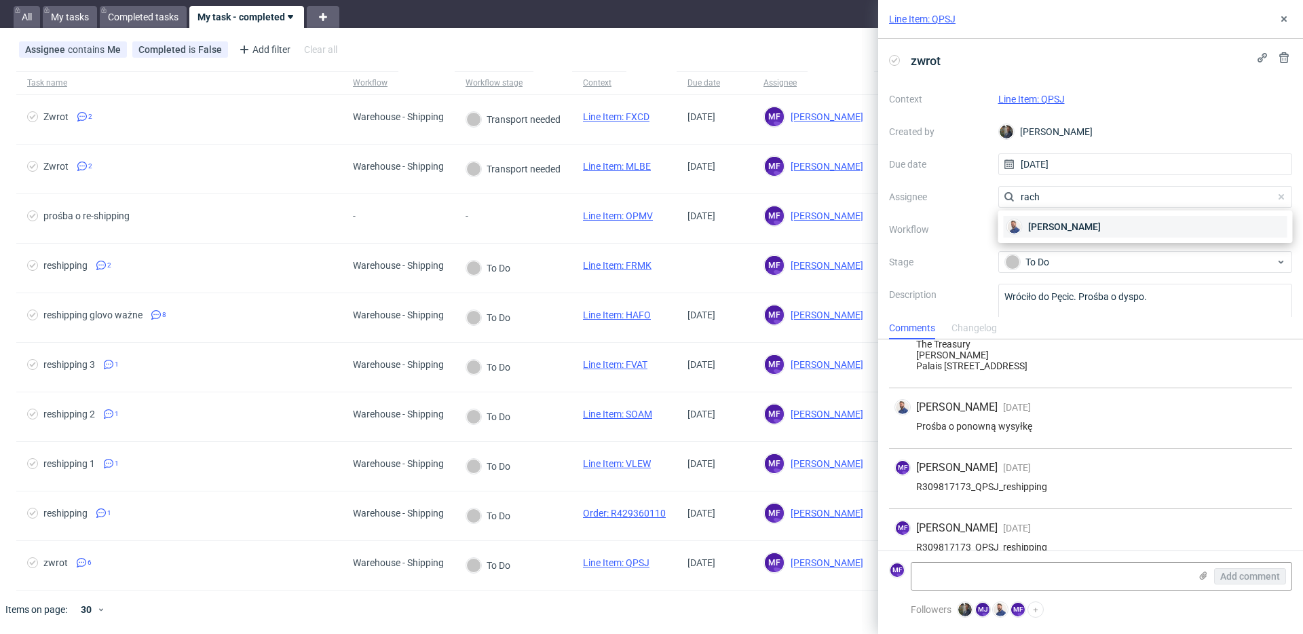
type input "rach"
click at [1063, 230] on span "[PERSON_NAME]" at bounding box center [1064, 227] width 73 height 14
click at [1279, 18] on icon at bounding box center [1284, 19] width 11 height 11
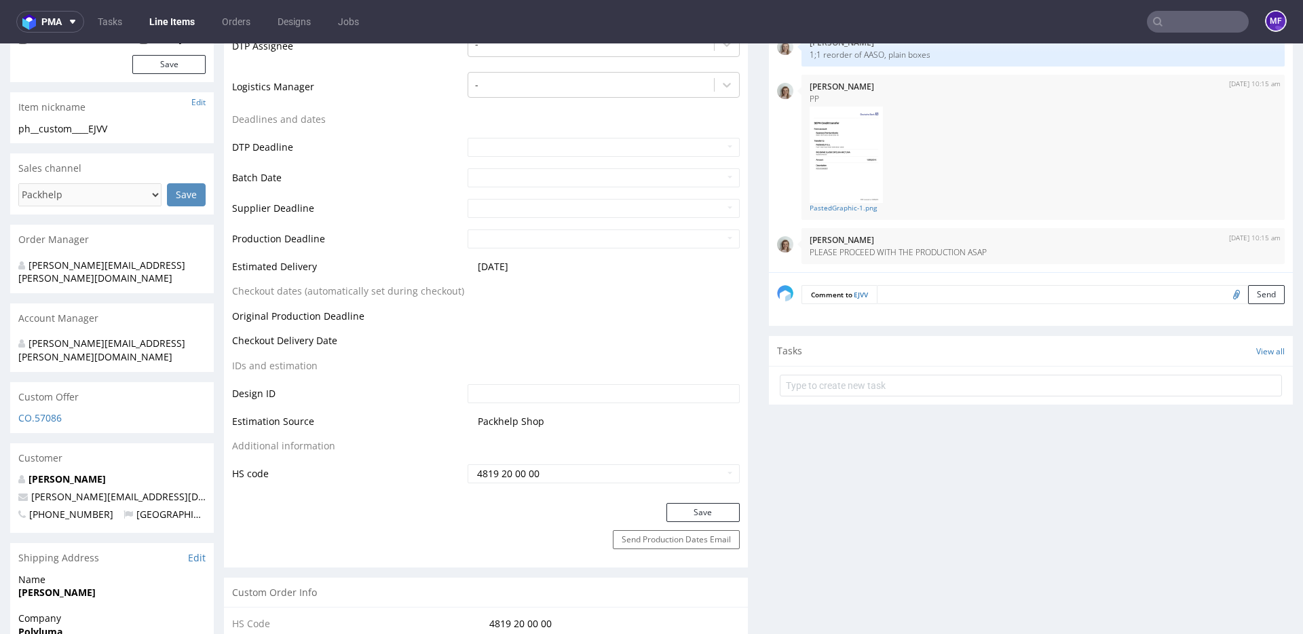
scroll to position [417, 0]
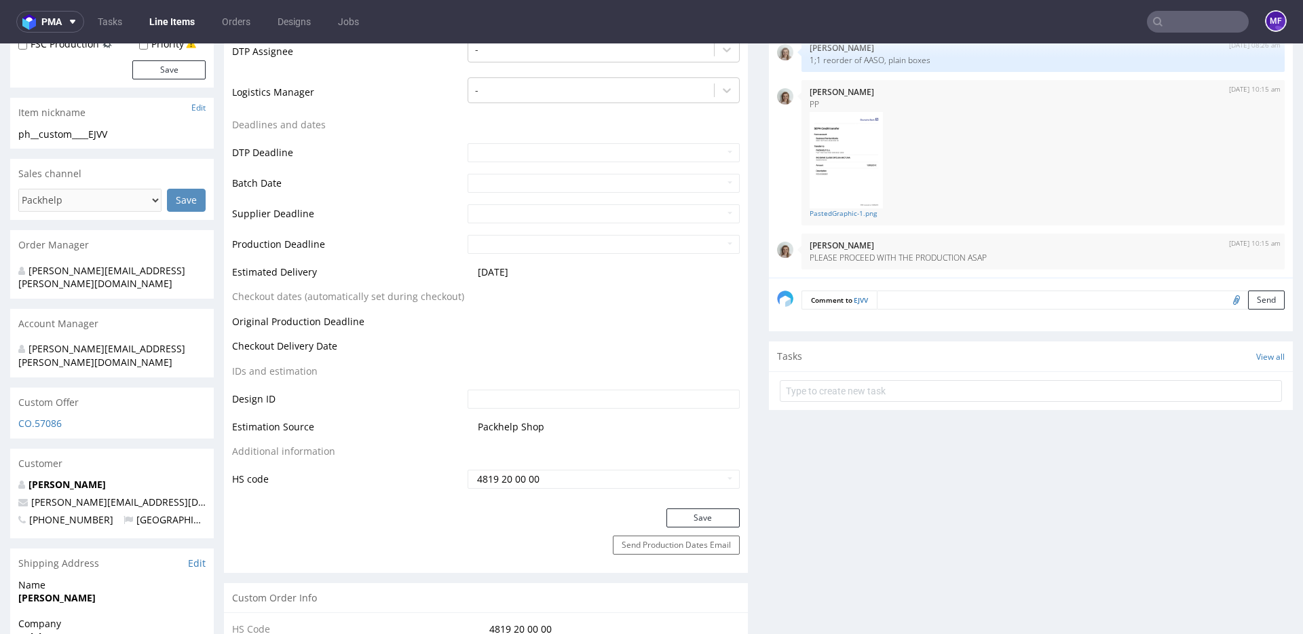
click at [445, 432] on td "Estimation Source" at bounding box center [348, 431] width 232 height 25
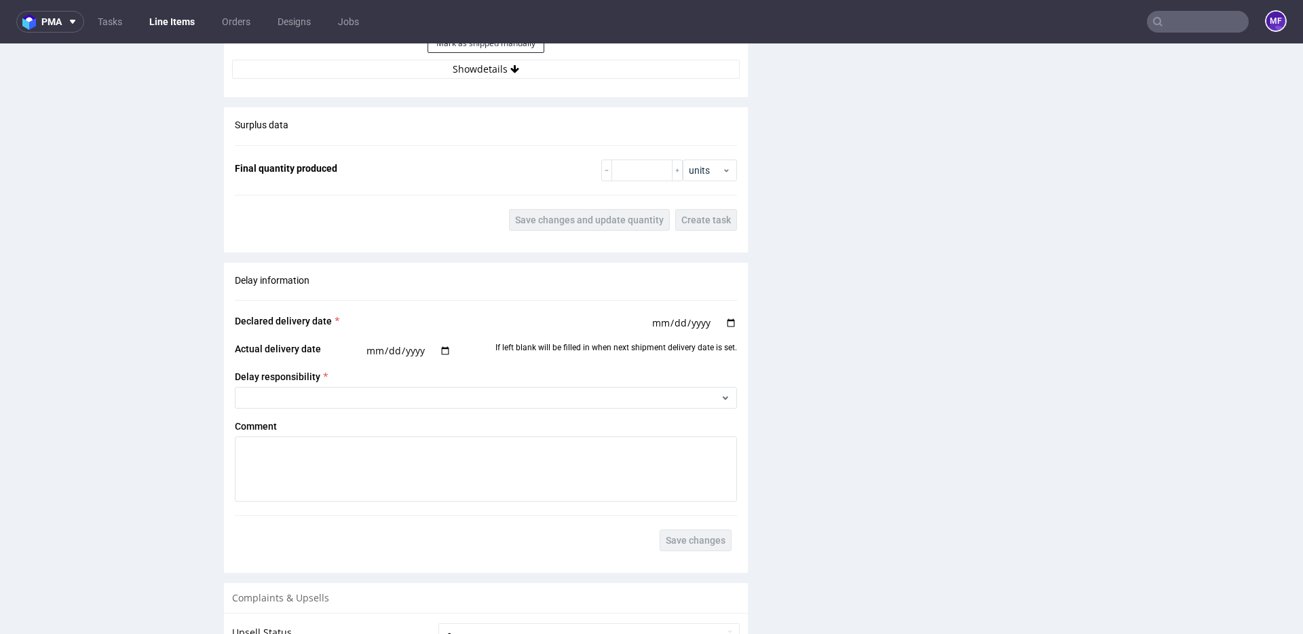
scroll to position [2251, 0]
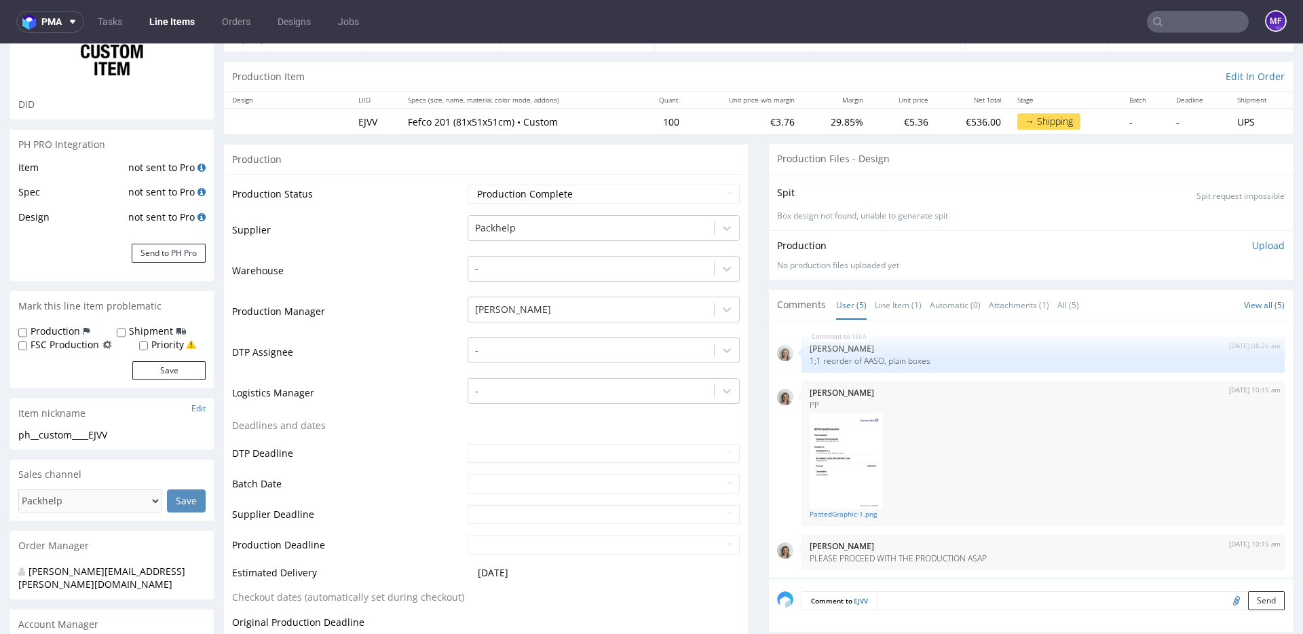
scroll to position [0, 0]
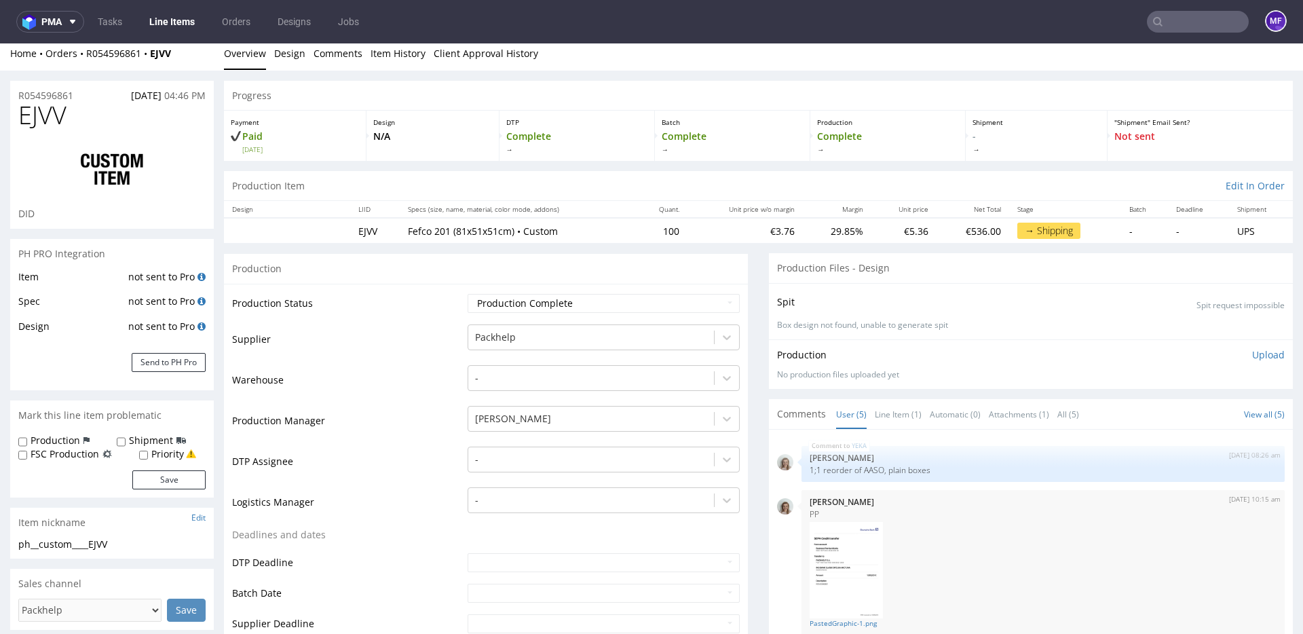
scroll to position [10, 0]
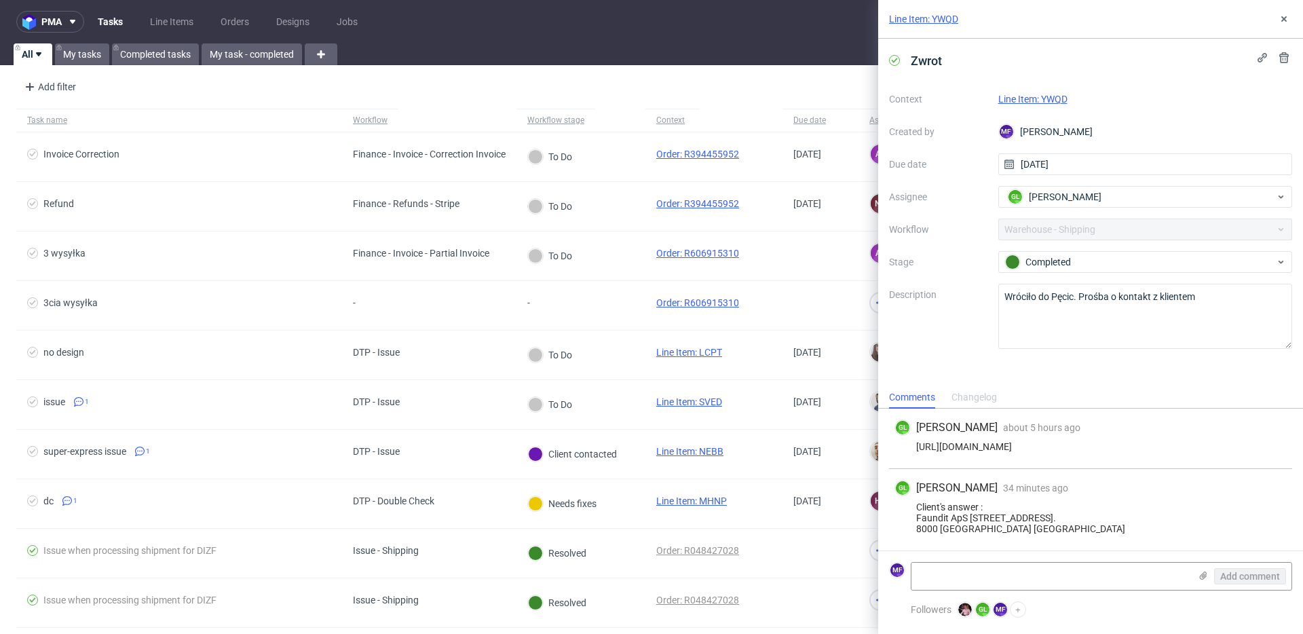
click at [1009, 369] on div "Zwrot Context Line Item: YWQD Created by MF [PERSON_NAME] Due date [DATE] Assig…" at bounding box center [1090, 212] width 425 height 347
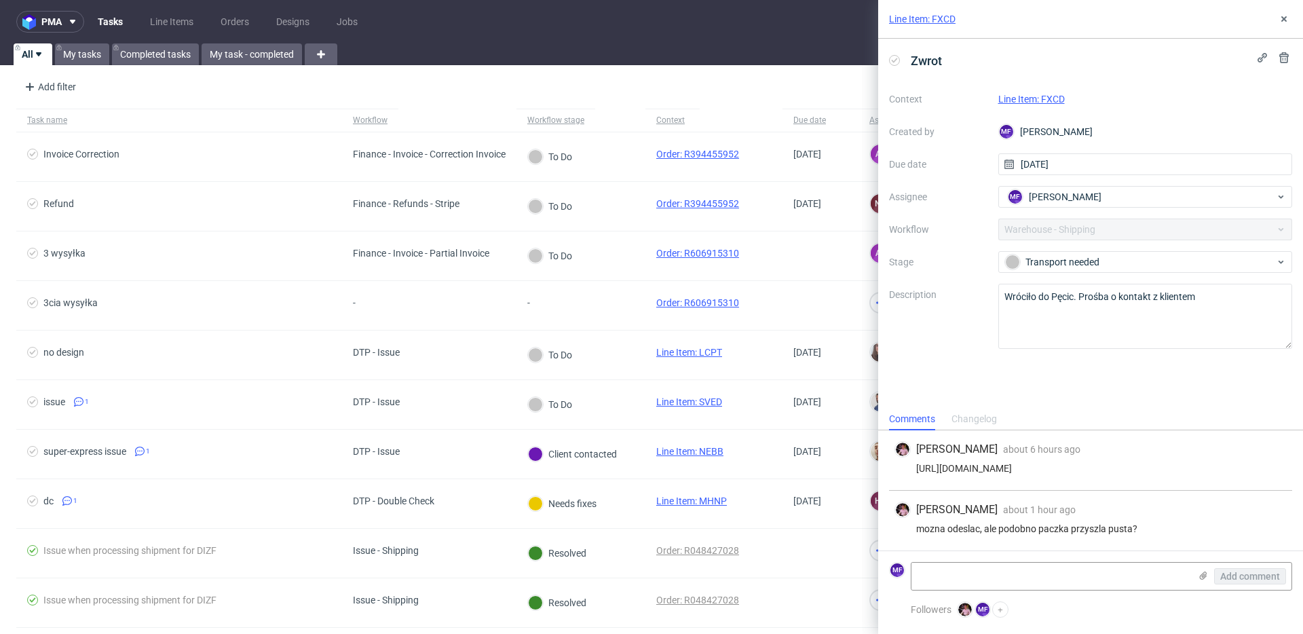
click at [1015, 378] on div "Zwrot Context Line Item: FXCD Created by MF [PERSON_NAME] Due date [DATE] Assig…" at bounding box center [1090, 223] width 425 height 369
click at [1289, 20] on icon at bounding box center [1284, 19] width 11 height 11
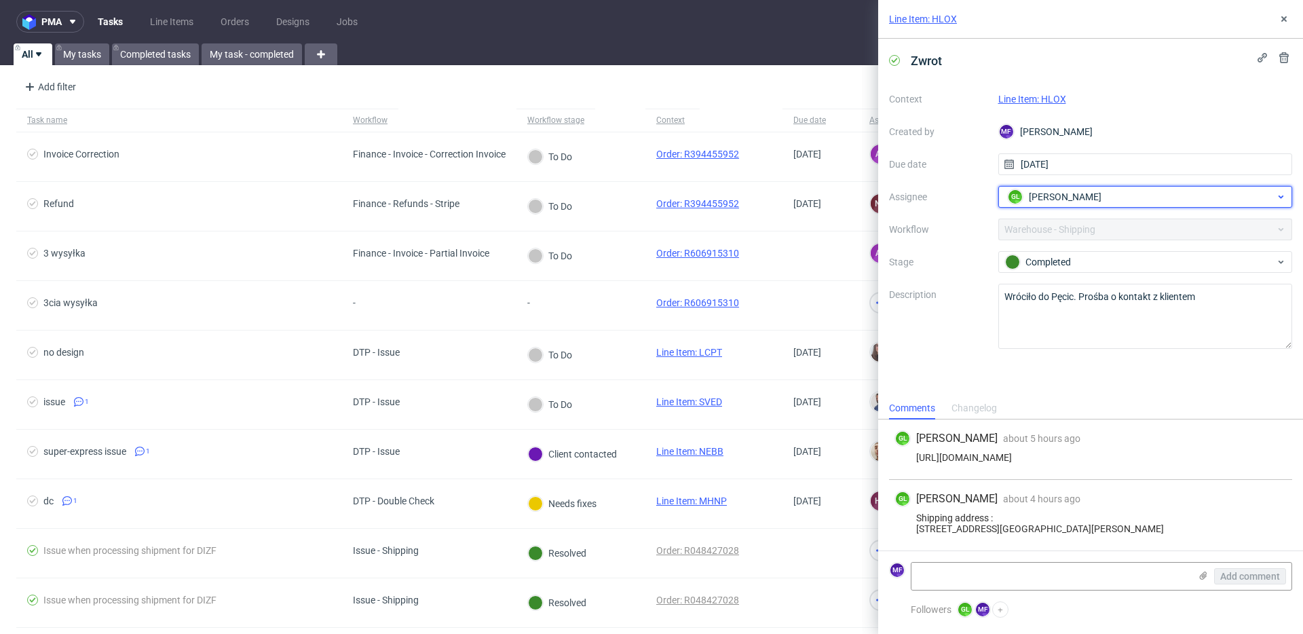
click at [1095, 191] on span "[PERSON_NAME]" at bounding box center [1065, 197] width 73 height 14
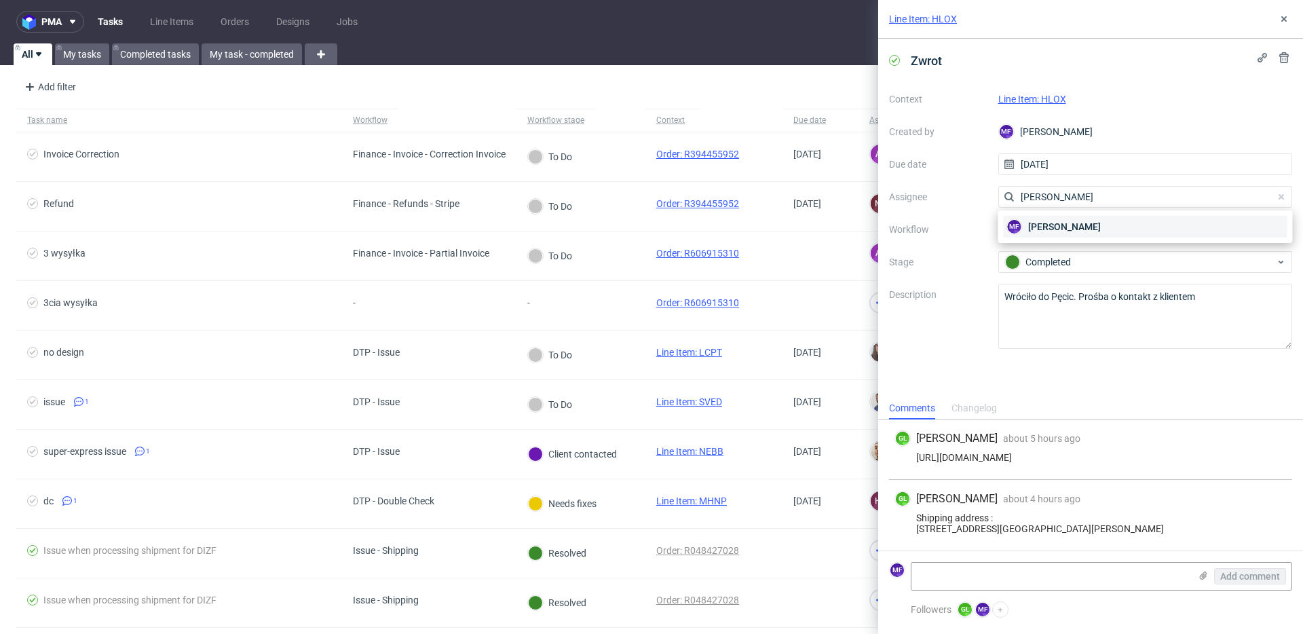
type input "[PERSON_NAME]"
click at [1082, 224] on span "[PERSON_NAME]" at bounding box center [1064, 227] width 73 height 14
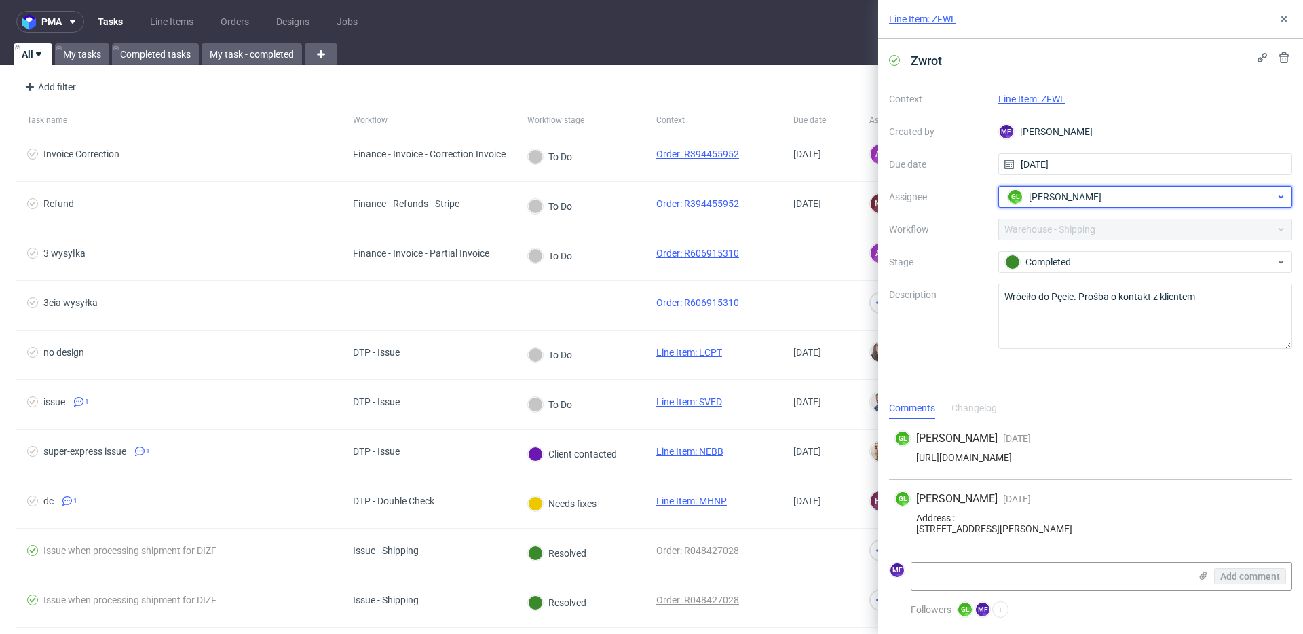
click at [1065, 207] on div "GL Guillaume Leroux" at bounding box center [1139, 197] width 271 height 22
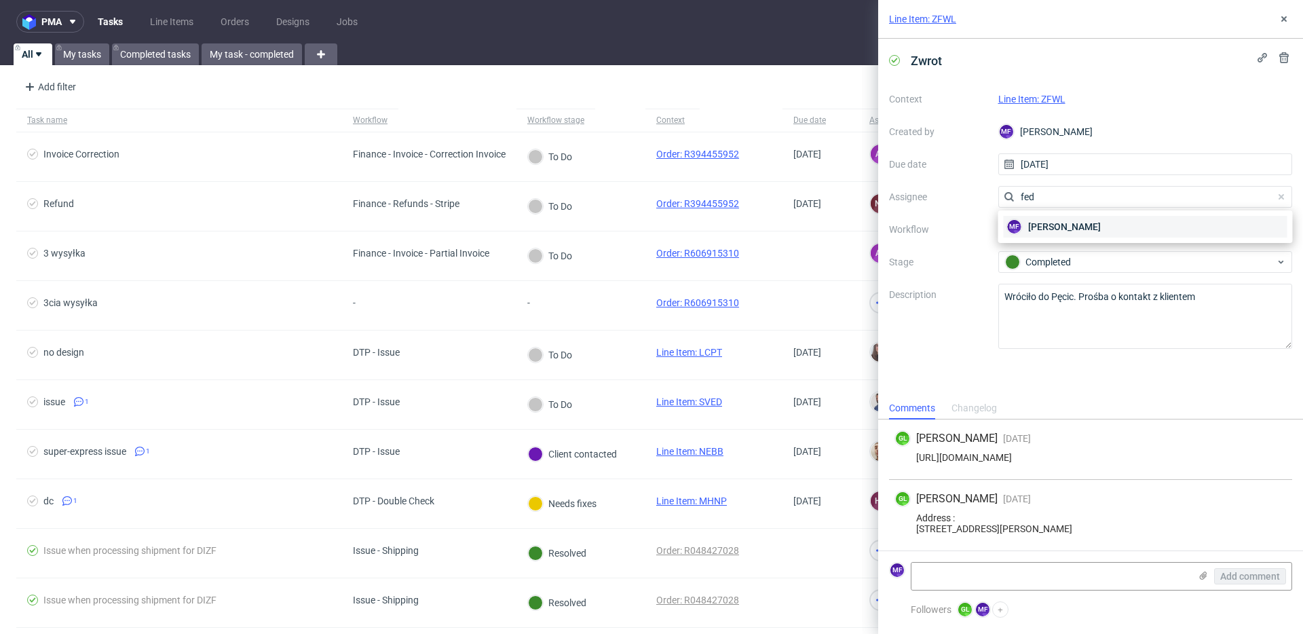
type input "fed"
click at [1110, 234] on div "MF Michał Fedorowicz" at bounding box center [1146, 227] width 284 height 22
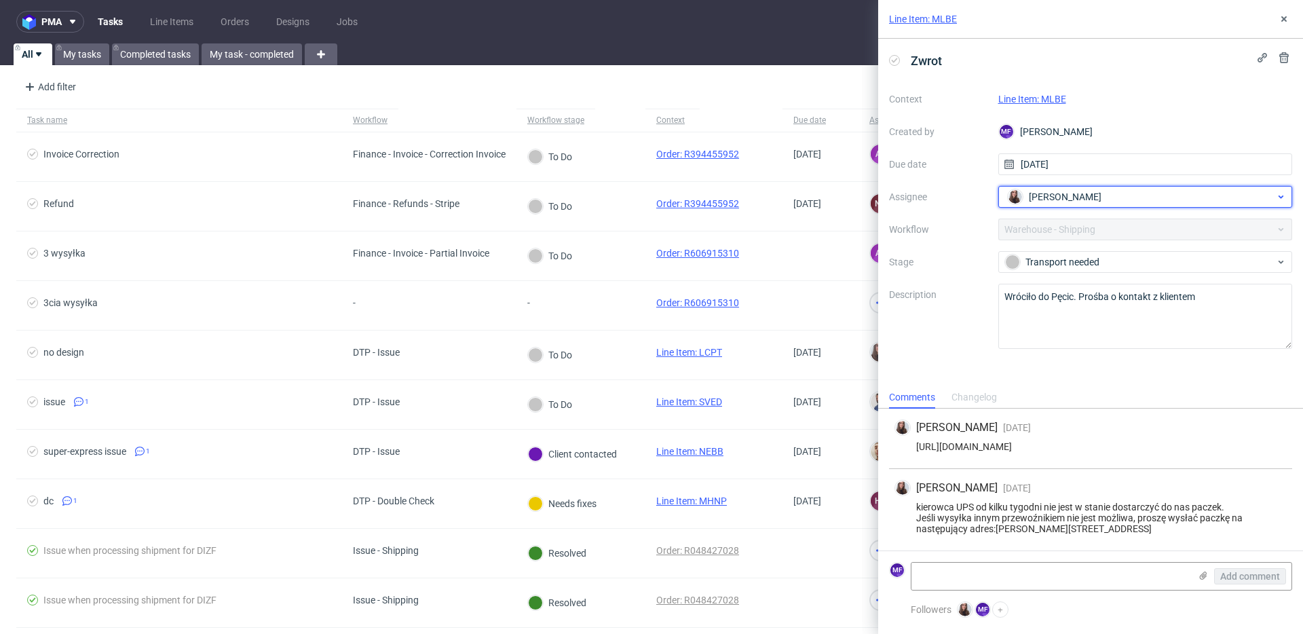
click at [1089, 199] on div "[PERSON_NAME]" at bounding box center [1139, 197] width 271 height 22
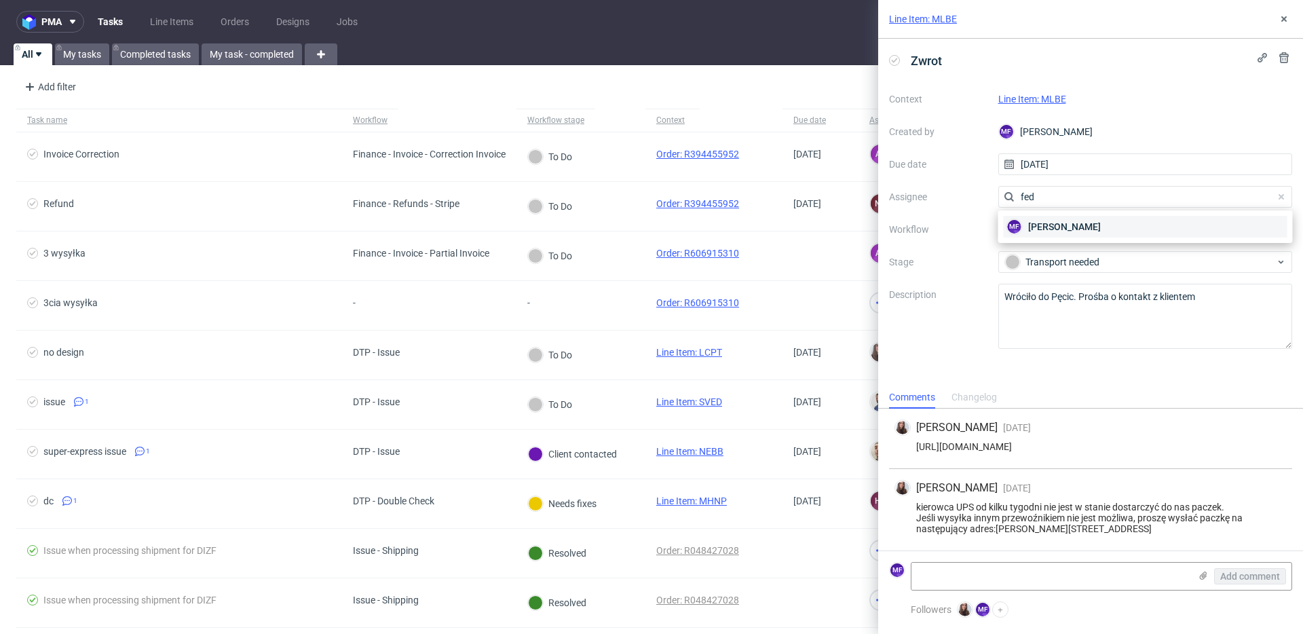
type input "fed"
click at [1087, 222] on span "[PERSON_NAME]" at bounding box center [1064, 227] width 73 height 14
click at [1086, 528] on div "kierowca UPS od kilku tygodni nie jest w stanie dostarczyć do nas paczek. Jeśli…" at bounding box center [1091, 518] width 392 height 33
click at [1026, 566] on textarea at bounding box center [1050, 576] width 278 height 27
type textarea "H"
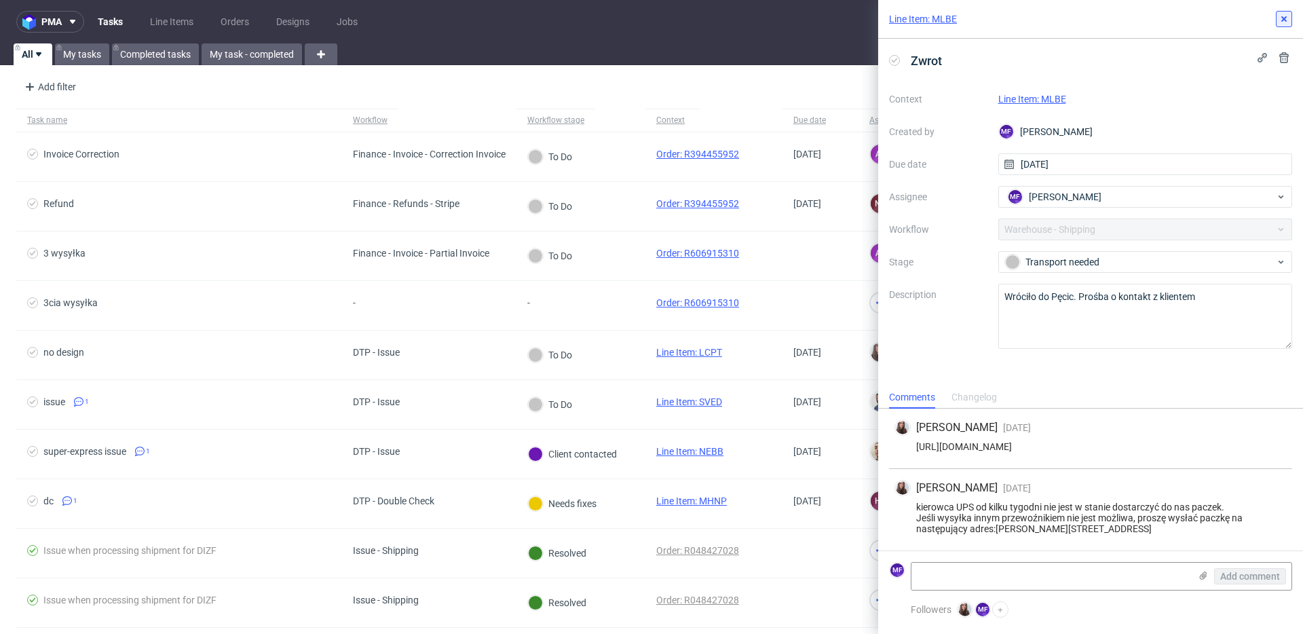
click at [1281, 25] on button at bounding box center [1284, 19] width 16 height 16
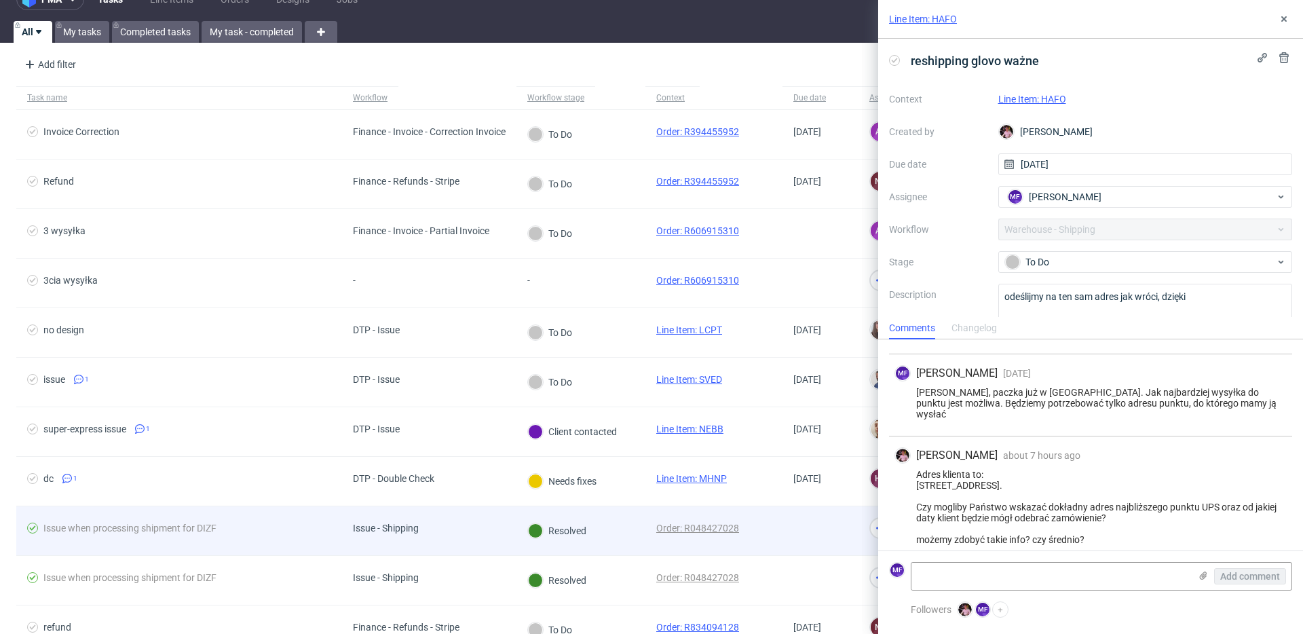
scroll to position [23, 0]
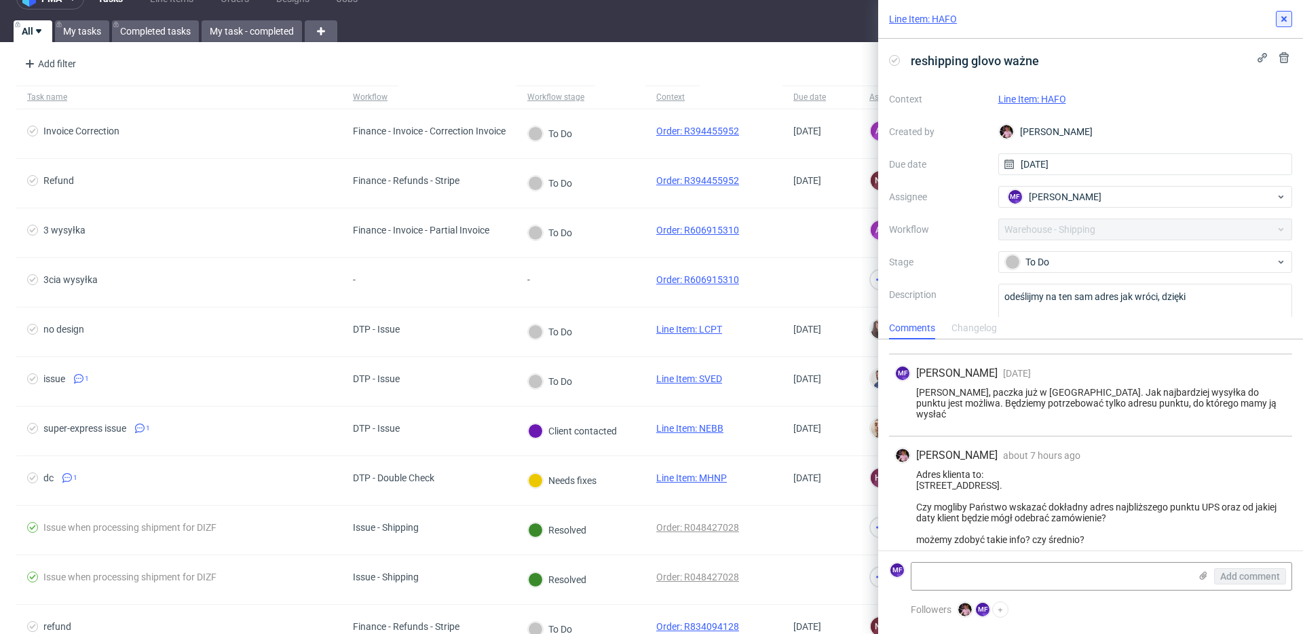
click at [1283, 20] on use at bounding box center [1283, 18] width 5 height 5
